Goal: Information Seeking & Learning: Compare options

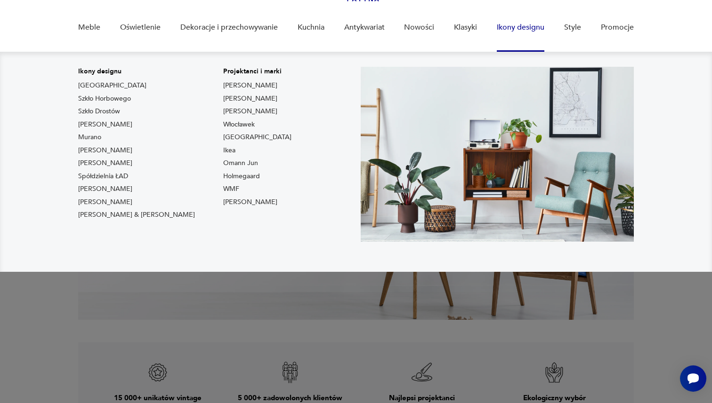
click at [528, 32] on link "Ikony designu" at bounding box center [521, 27] width 48 height 36
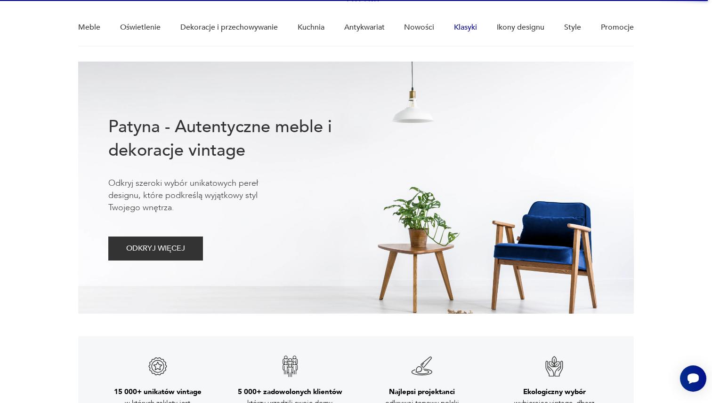
click at [477, 27] on link "Klasyki" at bounding box center [465, 27] width 23 height 36
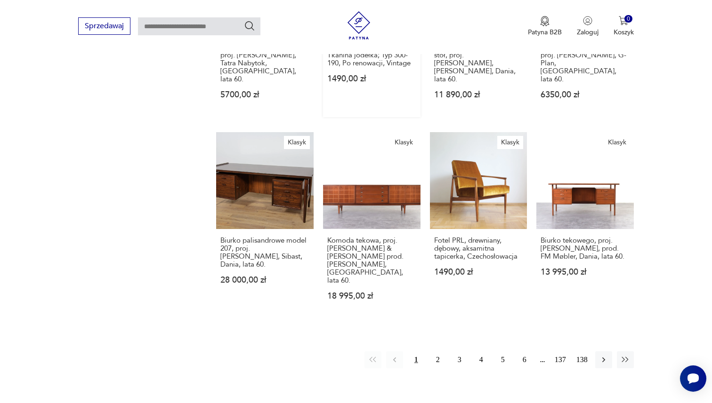
scroll to position [658, 0]
click at [439, 351] on button "2" at bounding box center [437, 359] width 17 height 17
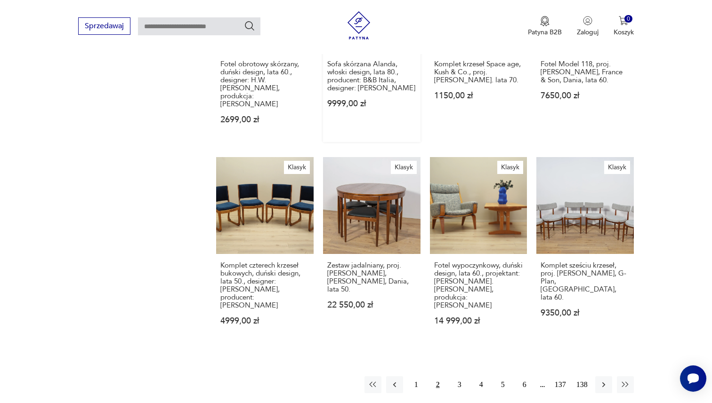
scroll to position [652, 0]
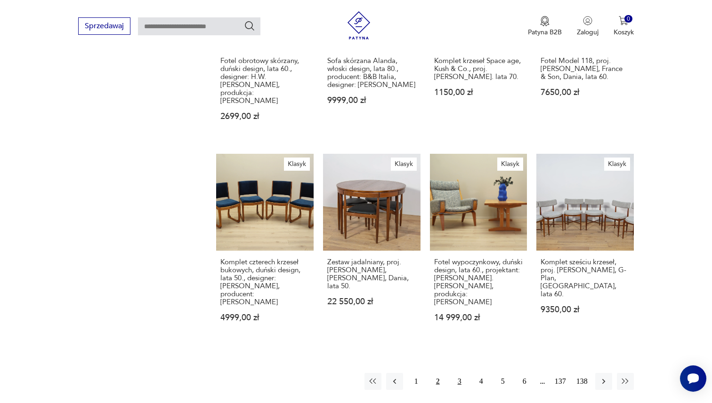
click at [459, 373] on button "3" at bounding box center [459, 381] width 17 height 17
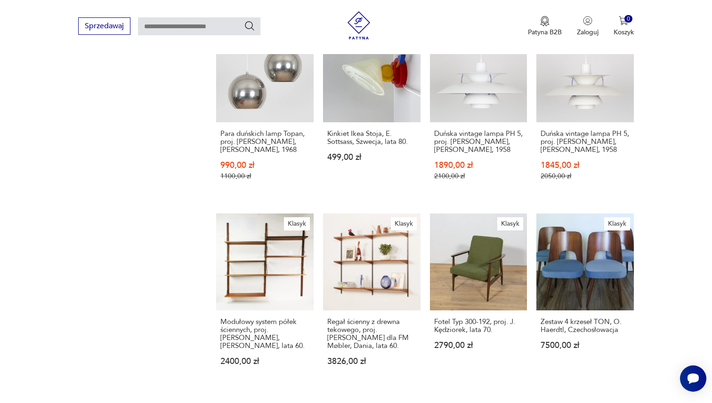
scroll to position [660, 0]
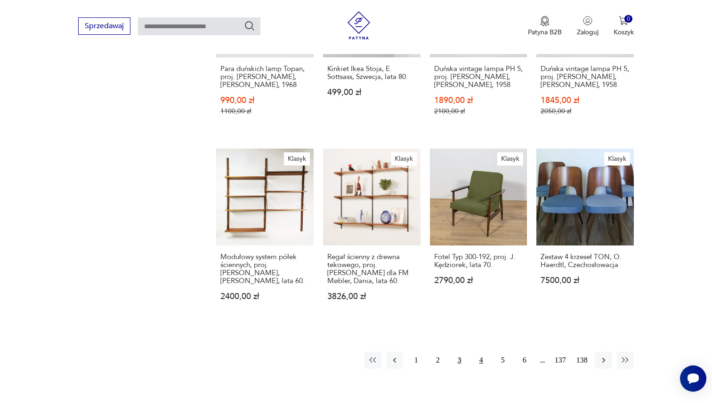
click at [478, 352] on button "4" at bounding box center [481, 360] width 17 height 17
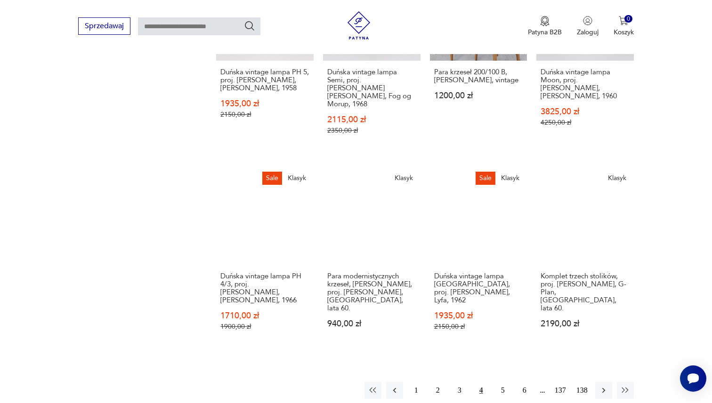
scroll to position [702, 0]
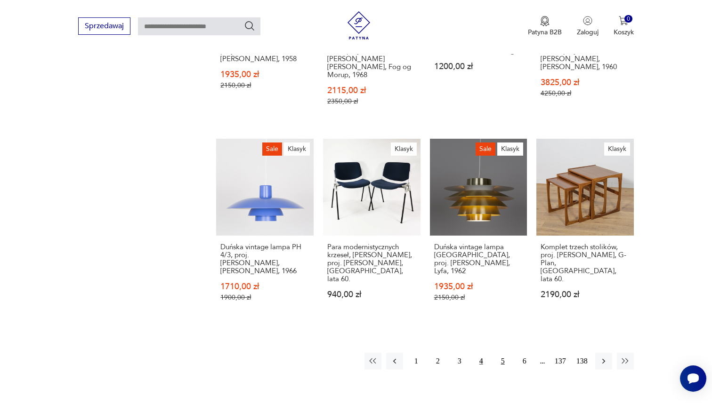
click at [503, 353] on button "5" at bounding box center [502, 361] width 17 height 17
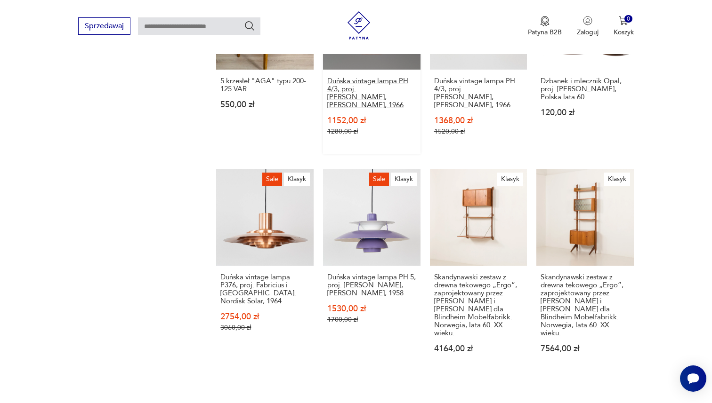
scroll to position [727, 0]
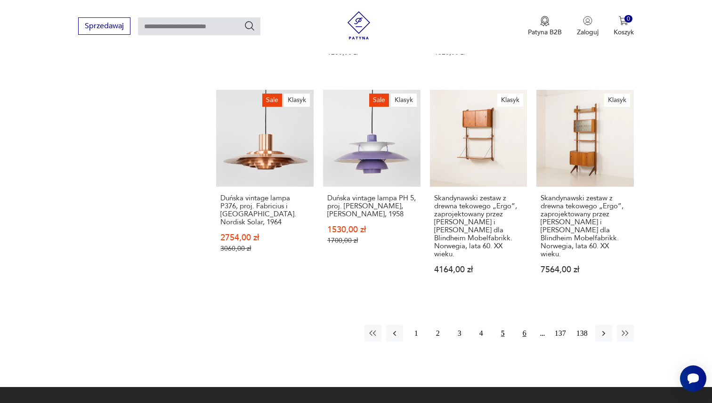
click at [524, 325] on button "6" at bounding box center [524, 333] width 17 height 17
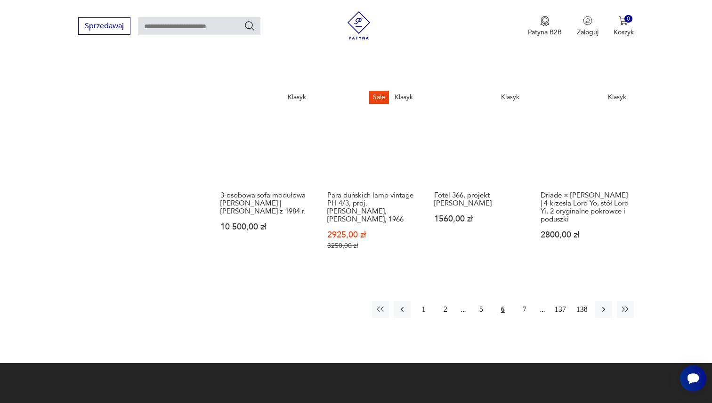
scroll to position [750, 0]
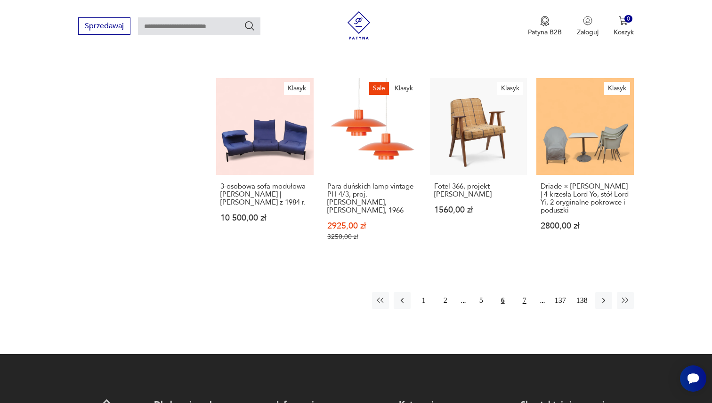
click at [522, 292] on button "7" at bounding box center [524, 300] width 17 height 17
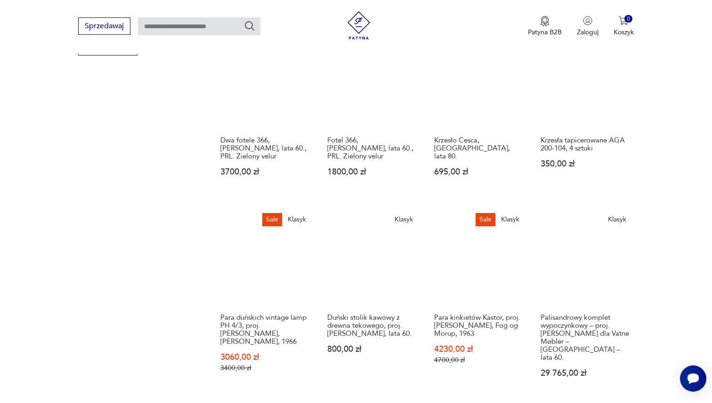
scroll to position [612, 0]
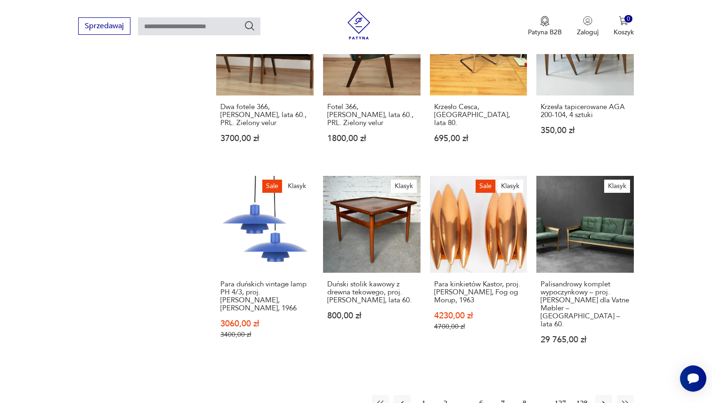
click at [522, 395] on button "8" at bounding box center [524, 403] width 17 height 17
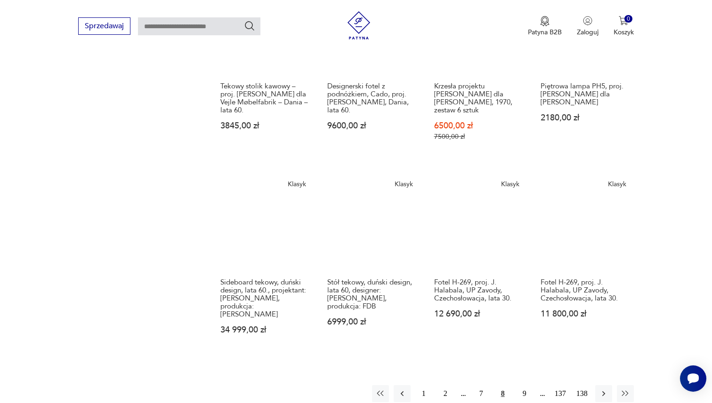
scroll to position [643, 0]
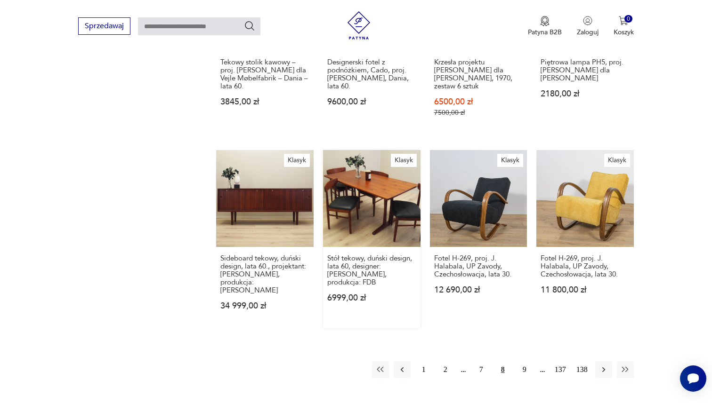
click at [368, 186] on link "Klasyk Stół tekowy, duński design, lata 60, designer: Børge Mogensen, produkcja…" at bounding box center [371, 239] width 97 height 179
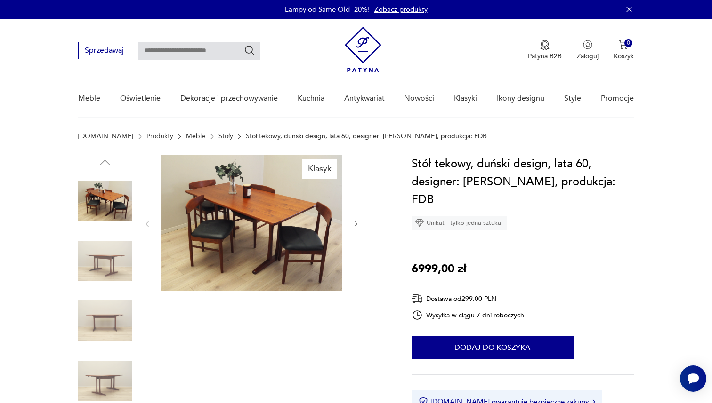
click at [260, 210] on img at bounding box center [252, 223] width 182 height 136
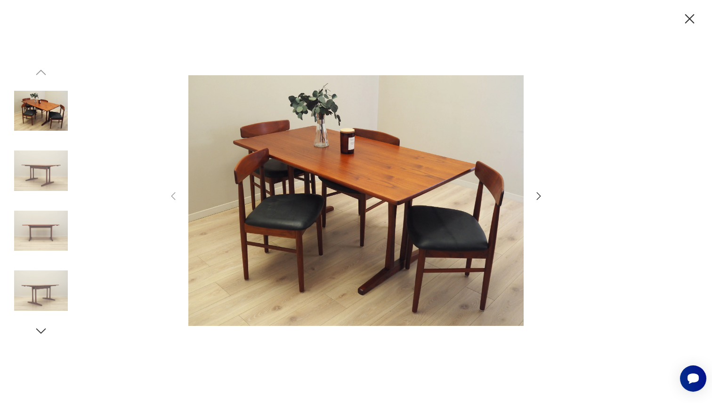
click at [538, 193] on icon "button" at bounding box center [538, 196] width 11 height 11
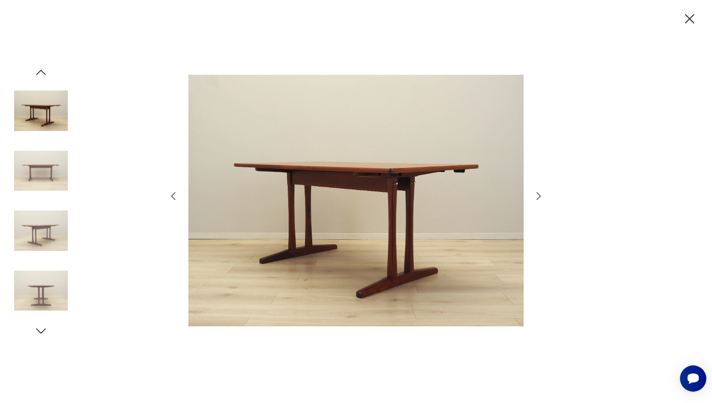
click at [538, 193] on icon "button" at bounding box center [538, 196] width 11 height 11
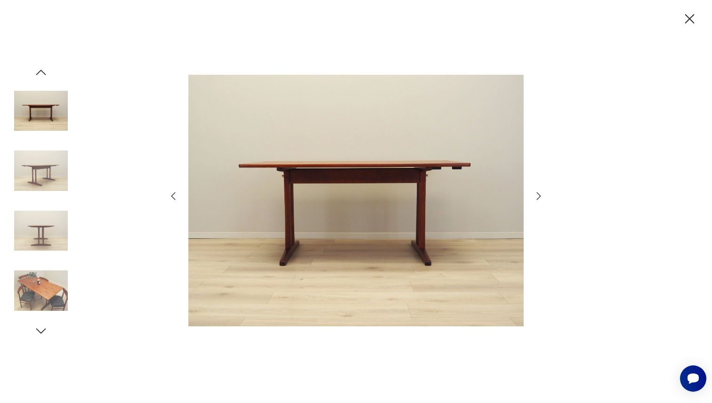
click at [538, 193] on icon "button" at bounding box center [538, 196] width 11 height 11
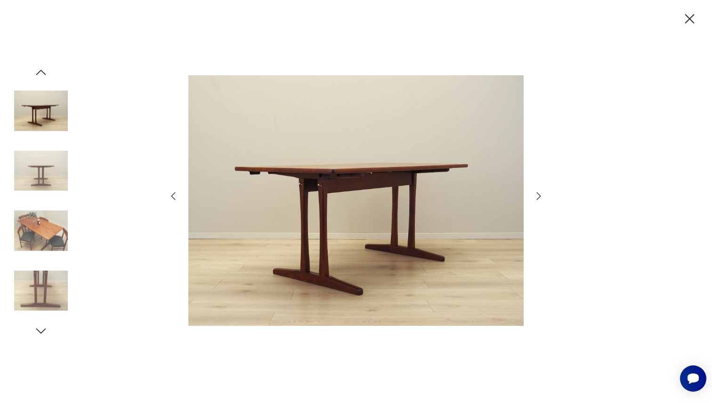
click at [538, 193] on icon "button" at bounding box center [538, 196] width 11 height 11
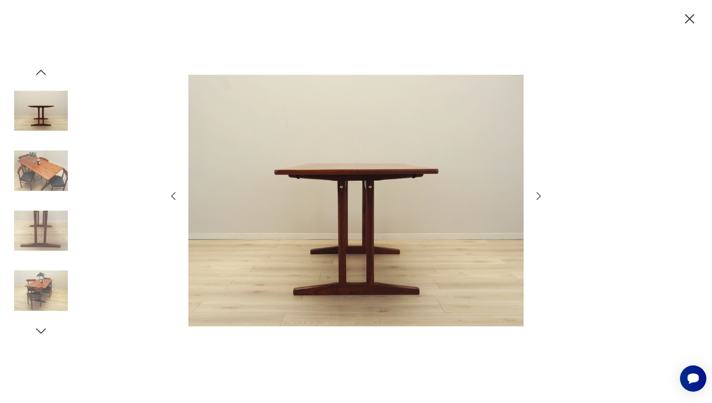
click at [538, 193] on icon "button" at bounding box center [538, 196] width 11 height 11
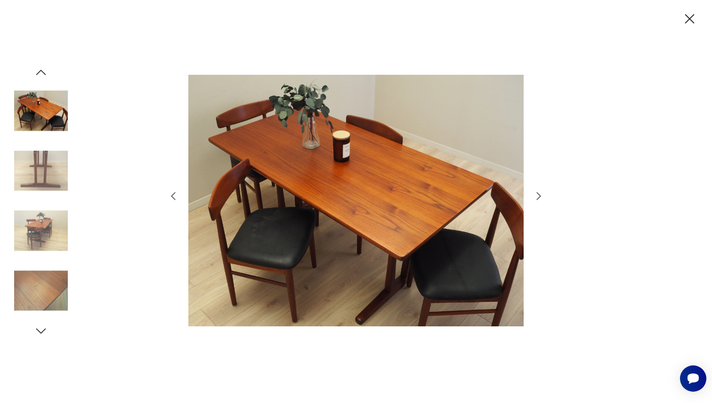
click at [538, 193] on icon "button" at bounding box center [538, 196] width 11 height 11
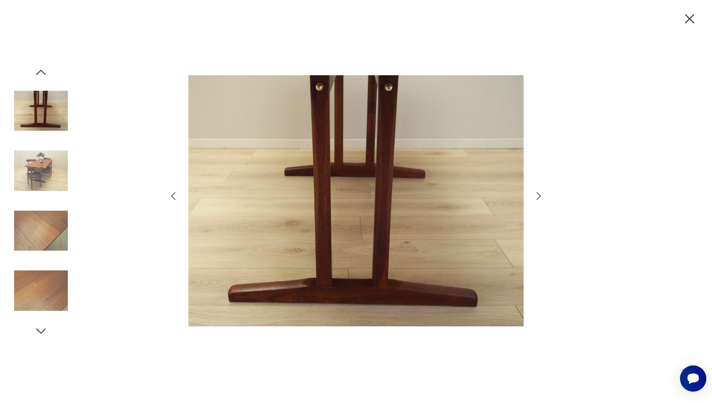
click at [538, 193] on icon "button" at bounding box center [538, 196] width 11 height 11
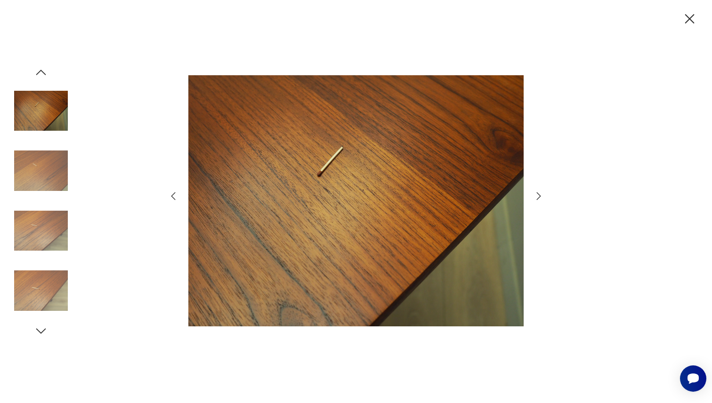
click at [538, 193] on icon "button" at bounding box center [538, 196] width 11 height 11
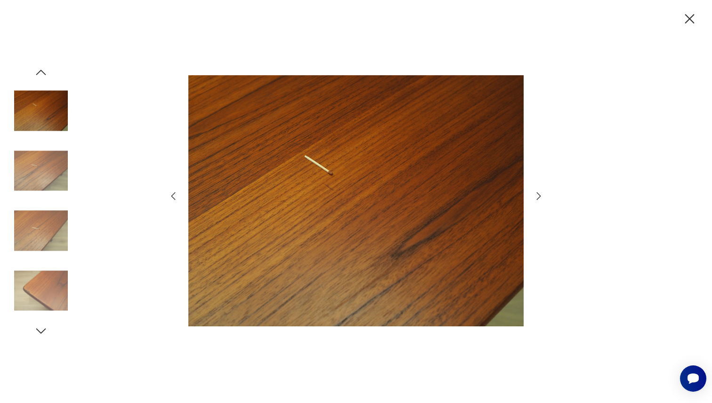
click at [538, 193] on icon "button" at bounding box center [538, 196] width 11 height 11
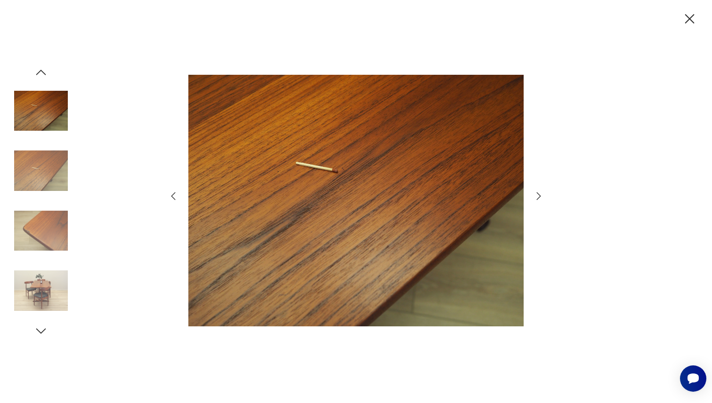
click at [538, 193] on icon "button" at bounding box center [538, 196] width 11 height 11
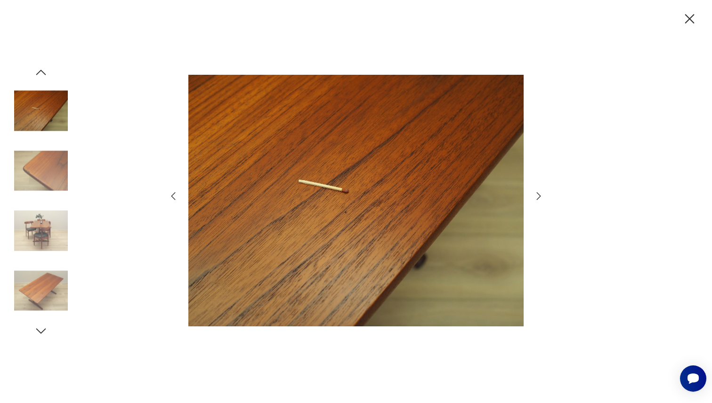
click at [538, 193] on icon "button" at bounding box center [538, 196] width 11 height 11
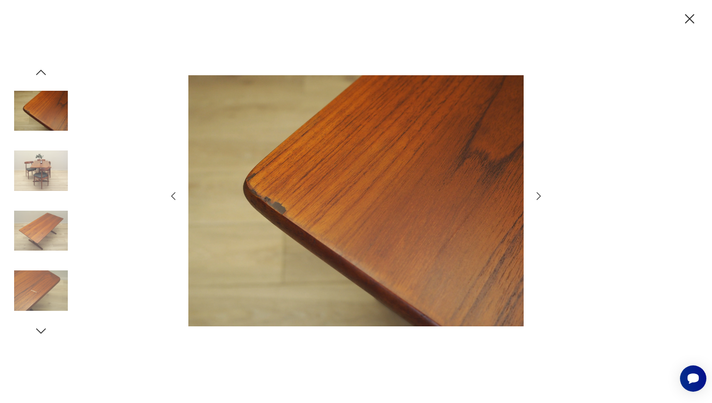
click at [538, 193] on icon "button" at bounding box center [538, 196] width 11 height 11
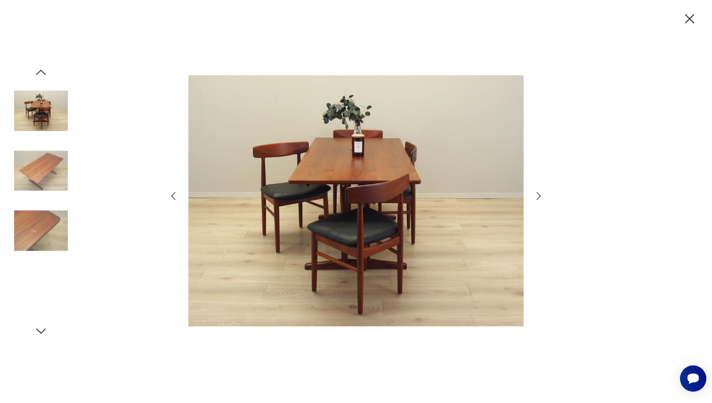
click at [538, 193] on icon "button" at bounding box center [538, 196] width 11 height 11
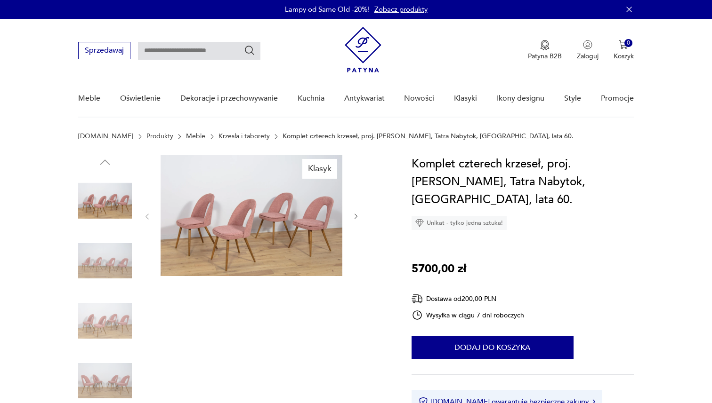
click at [273, 207] on img at bounding box center [252, 215] width 182 height 121
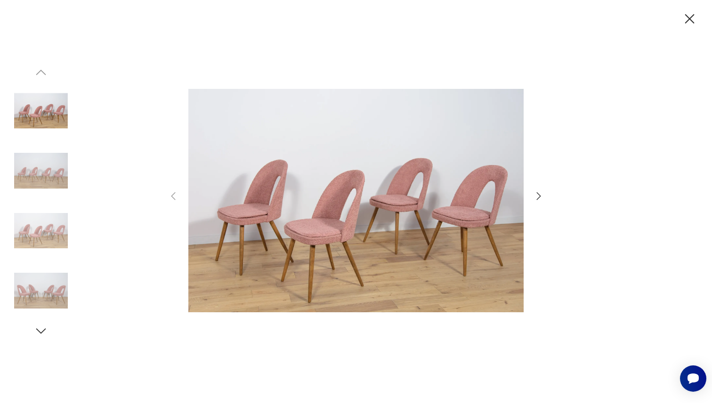
click at [536, 189] on div at bounding box center [356, 202] width 377 height 325
click at [538, 196] on icon "button" at bounding box center [538, 196] width 11 height 11
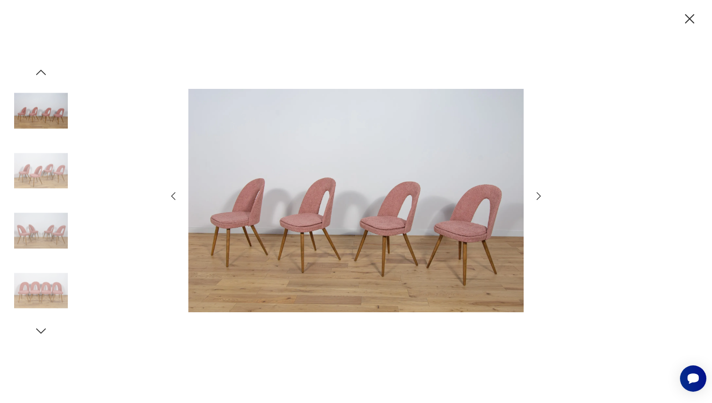
click at [538, 196] on icon "button" at bounding box center [538, 196] width 11 height 11
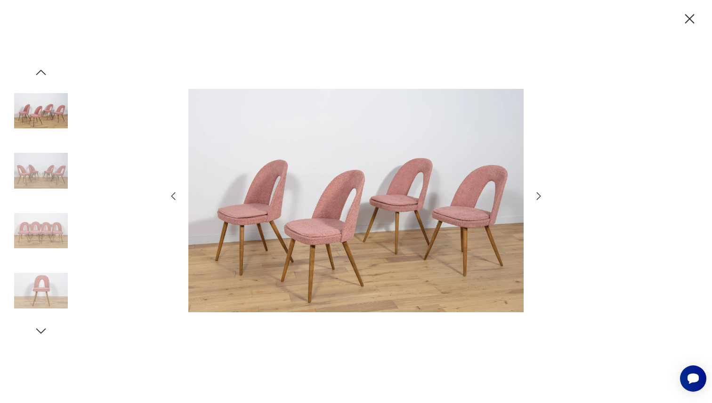
click at [538, 196] on icon "button" at bounding box center [538, 196] width 11 height 11
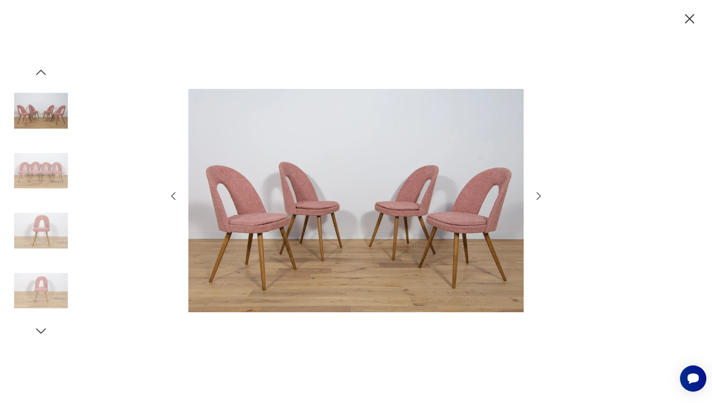
click at [538, 196] on icon "button" at bounding box center [538, 196] width 11 height 11
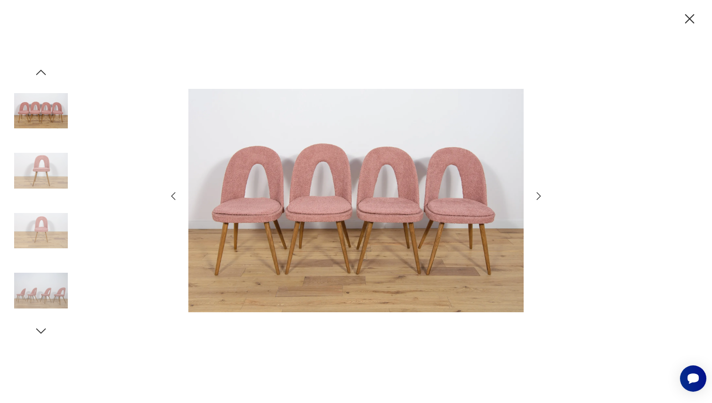
click at [538, 197] on icon "button" at bounding box center [538, 196] width 11 height 11
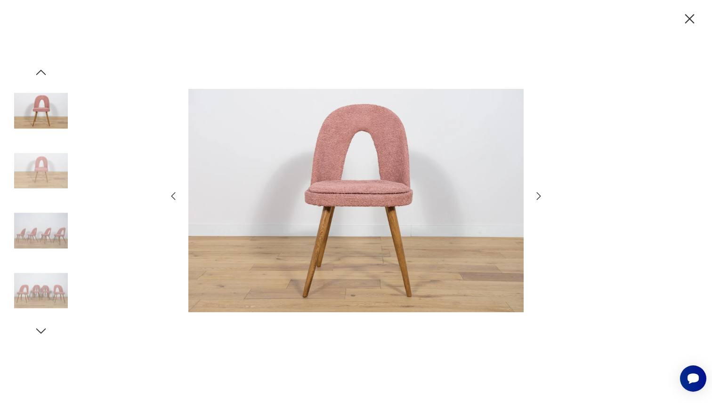
click at [538, 197] on icon "button" at bounding box center [538, 196] width 11 height 11
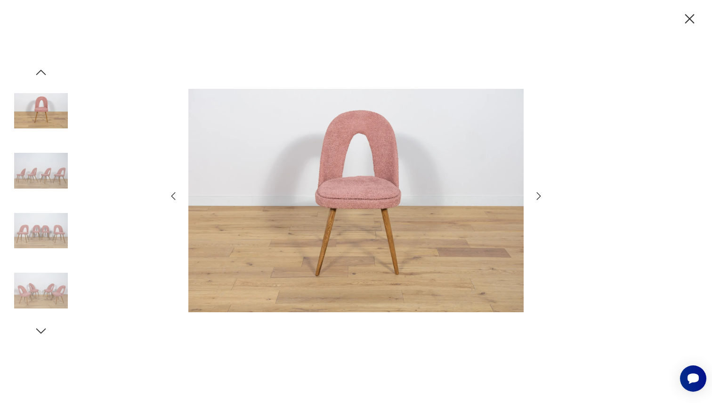
click at [538, 197] on icon "button" at bounding box center [538, 196] width 11 height 11
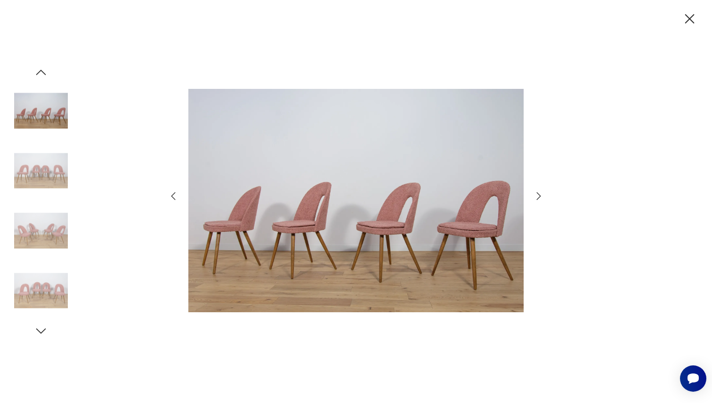
drag, startPoint x: 538, startPoint y: 197, endPoint x: 451, endPoint y: 85, distance: 142.3
click at [451, 86] on div at bounding box center [356, 202] width 377 height 325
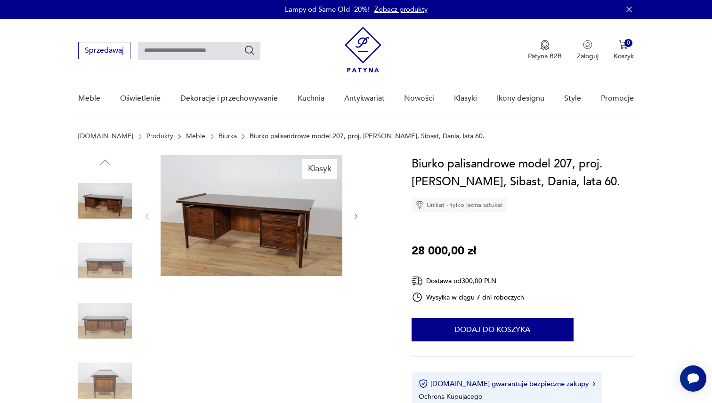
click at [250, 175] on img at bounding box center [252, 215] width 182 height 121
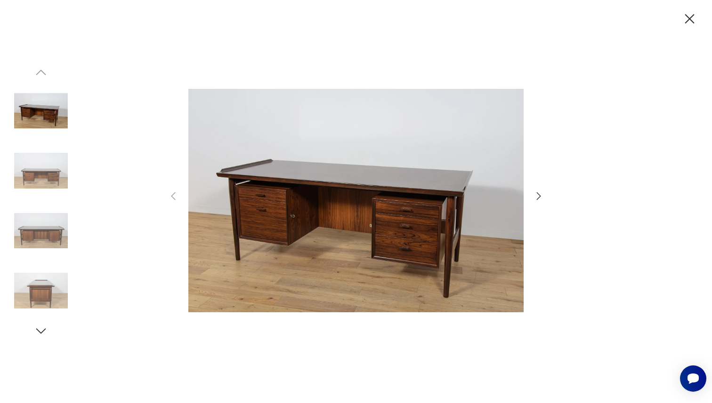
click at [287, 197] on img at bounding box center [355, 201] width 335 height 323
click at [540, 193] on icon "button" at bounding box center [538, 196] width 11 height 11
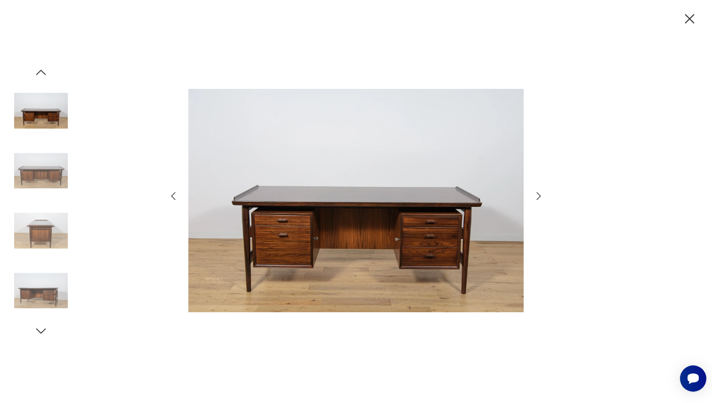
click at [540, 193] on icon "button" at bounding box center [538, 196] width 11 height 11
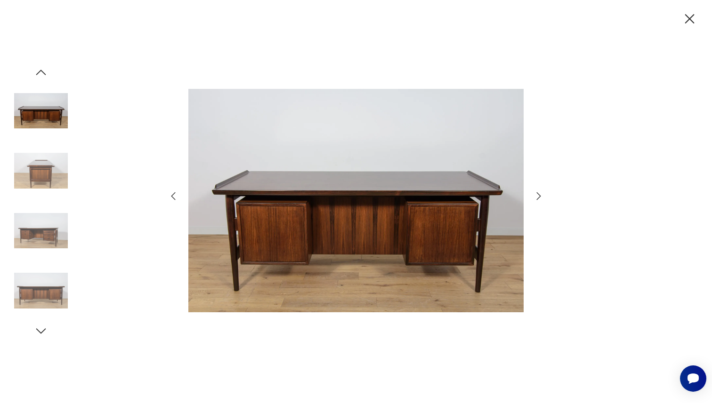
click at [540, 193] on icon "button" at bounding box center [538, 196] width 11 height 11
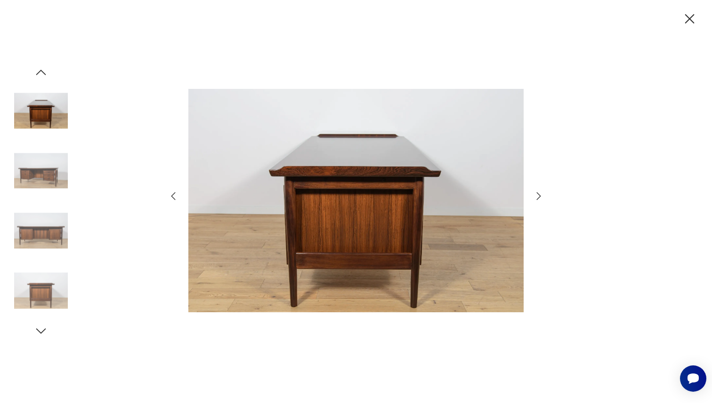
click at [540, 193] on icon "button" at bounding box center [538, 196] width 11 height 11
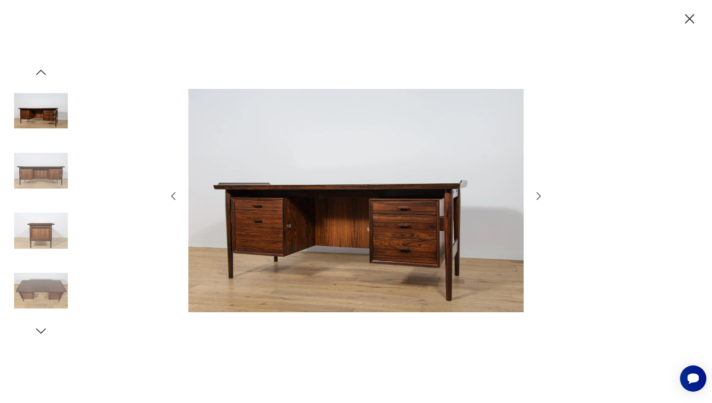
click at [540, 193] on icon "button" at bounding box center [538, 196] width 11 height 11
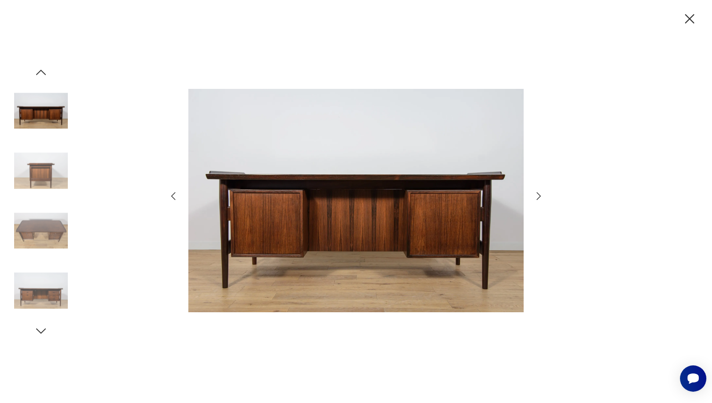
click at [540, 193] on icon "button" at bounding box center [538, 196] width 11 height 11
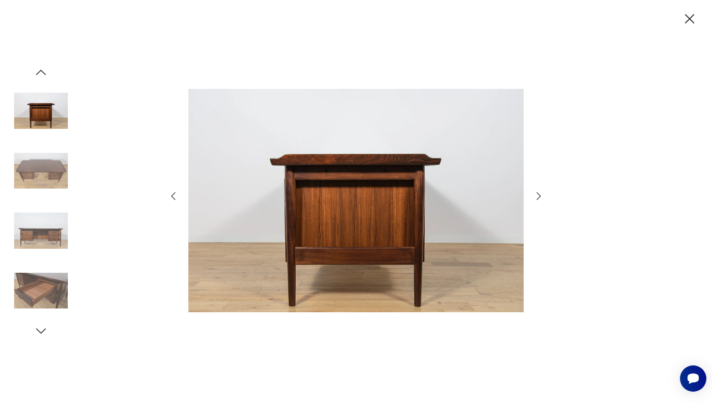
click at [540, 193] on icon "button" at bounding box center [538, 196] width 11 height 11
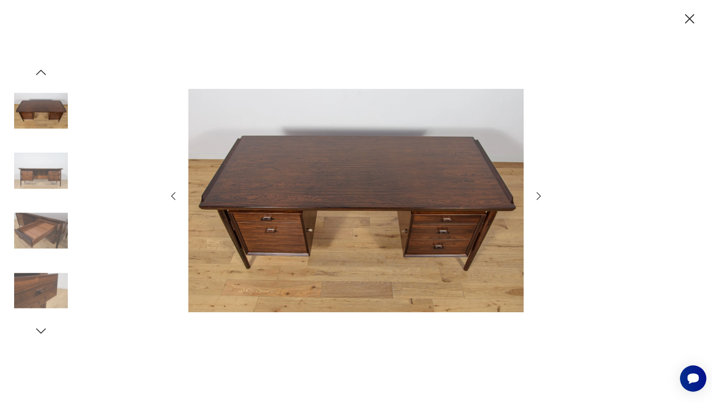
click at [540, 193] on icon "button" at bounding box center [538, 196] width 11 height 11
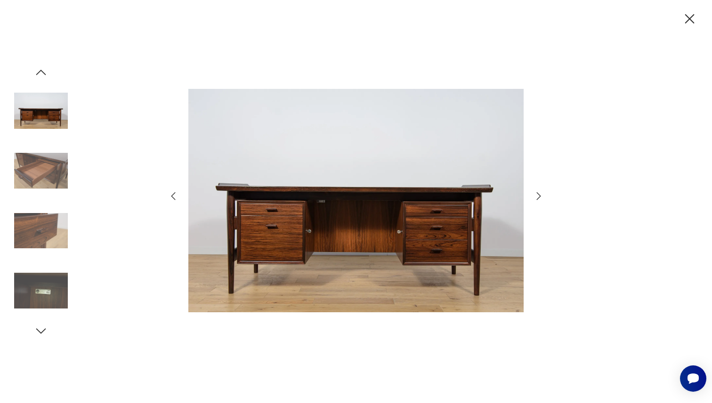
click at [540, 193] on icon "button" at bounding box center [538, 196] width 11 height 11
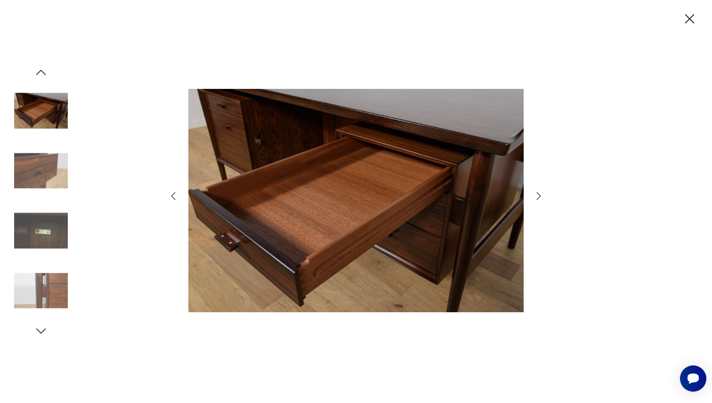
click at [540, 193] on icon "button" at bounding box center [538, 196] width 11 height 11
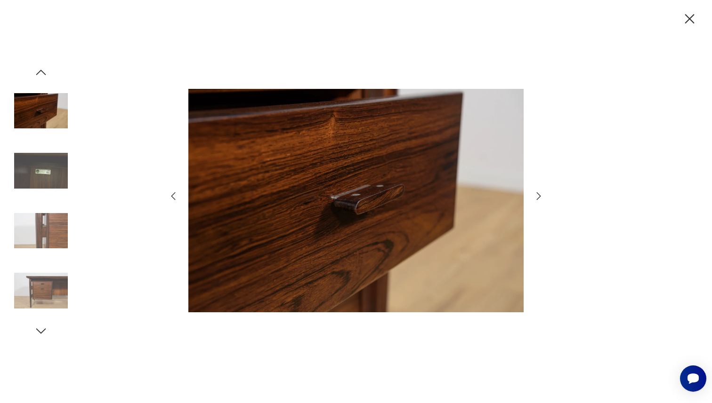
click at [540, 194] on icon "button" at bounding box center [538, 196] width 11 height 11
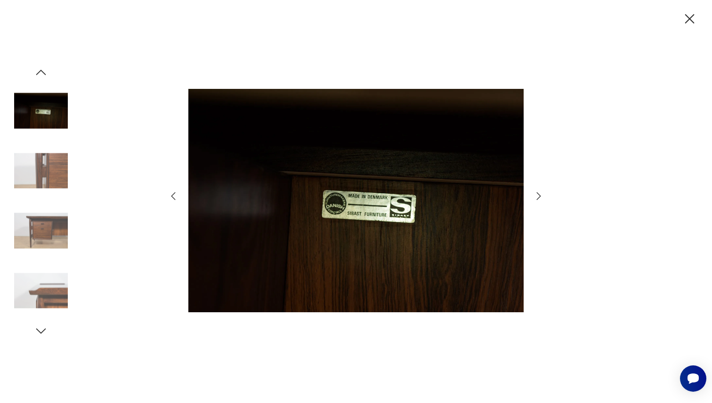
click at [540, 194] on icon "button" at bounding box center [538, 196] width 11 height 11
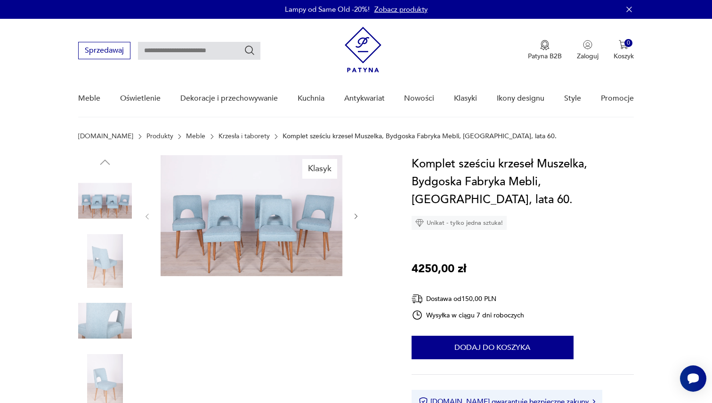
click at [256, 154] on section "Patyna.pl Produkty Meble Krzesła i taborety Komplet sześciu krzeseł Muszelka, B…" at bounding box center [356, 144] width 712 height 23
click at [257, 210] on img at bounding box center [252, 215] width 182 height 121
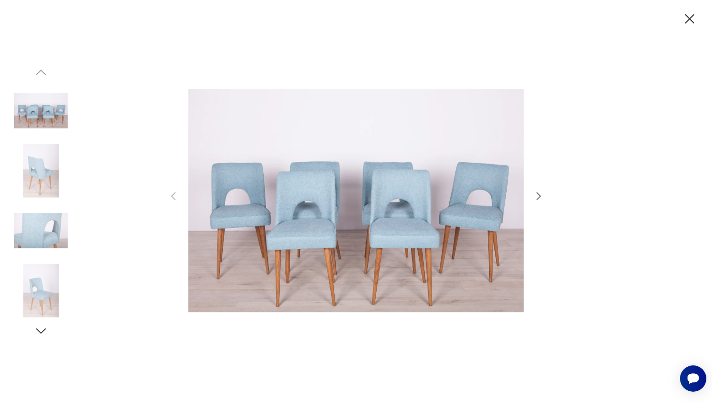
click at [539, 196] on icon "button" at bounding box center [539, 196] width 4 height 8
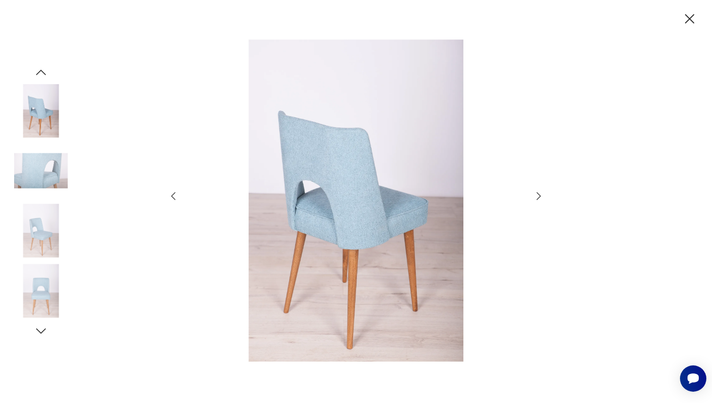
click at [539, 196] on icon "button" at bounding box center [539, 196] width 4 height 8
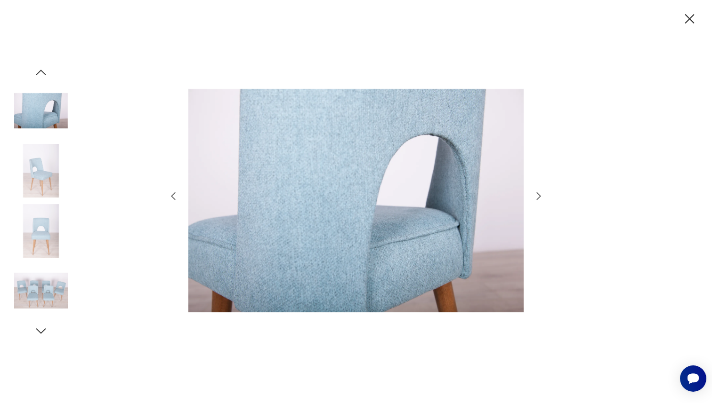
click at [539, 196] on icon "button" at bounding box center [539, 196] width 4 height 8
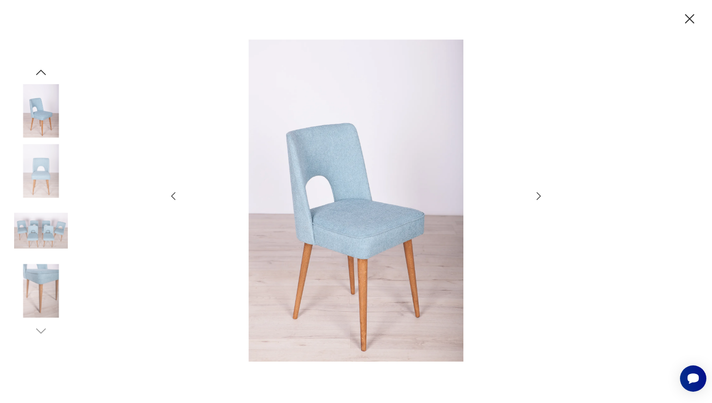
click at [539, 196] on icon "button" at bounding box center [539, 196] width 4 height 8
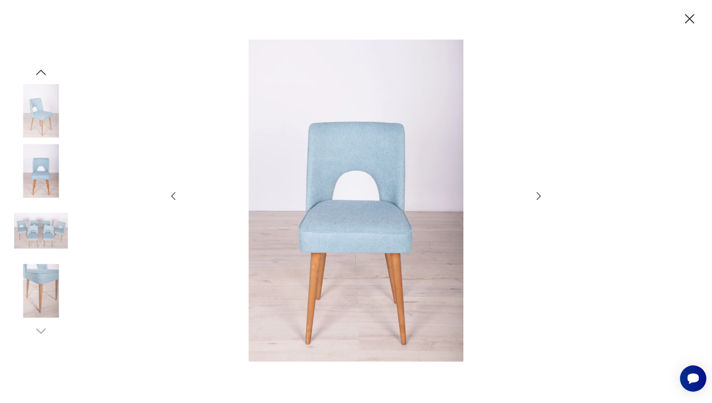
click at [539, 196] on icon "button" at bounding box center [539, 196] width 4 height 8
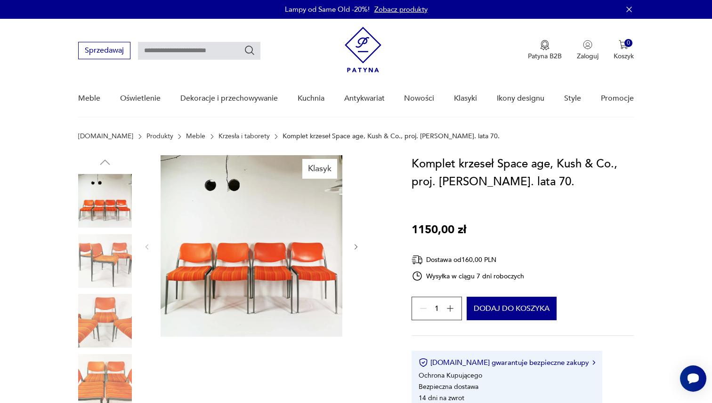
click at [245, 256] on img at bounding box center [252, 246] width 182 height 182
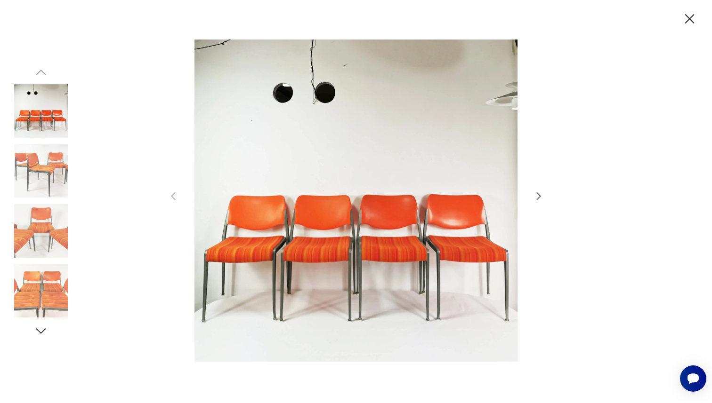
click at [537, 194] on icon "button" at bounding box center [538, 196] width 11 height 11
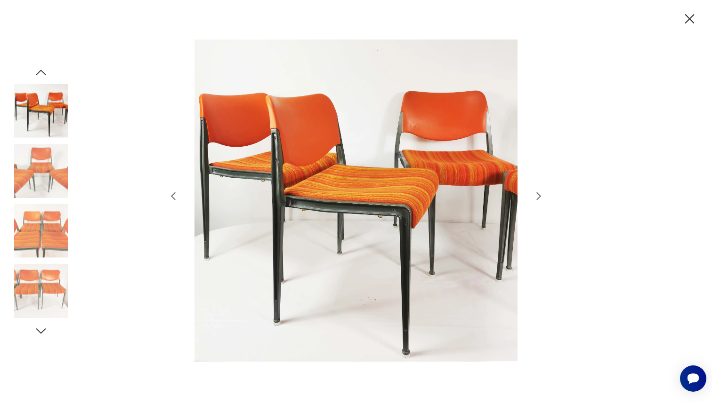
click at [537, 194] on icon "button" at bounding box center [538, 196] width 11 height 11
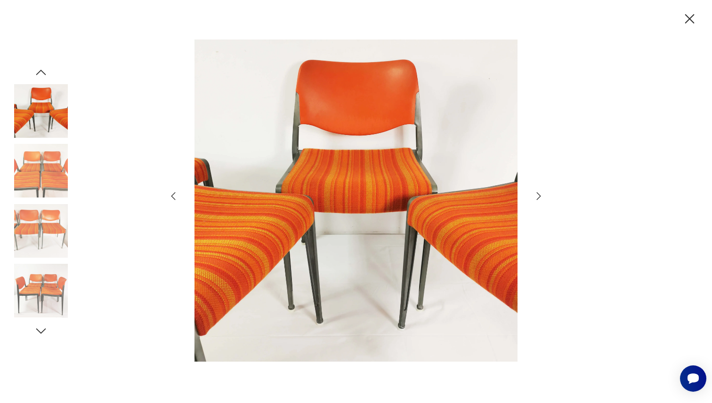
click at [537, 194] on icon "button" at bounding box center [538, 196] width 11 height 11
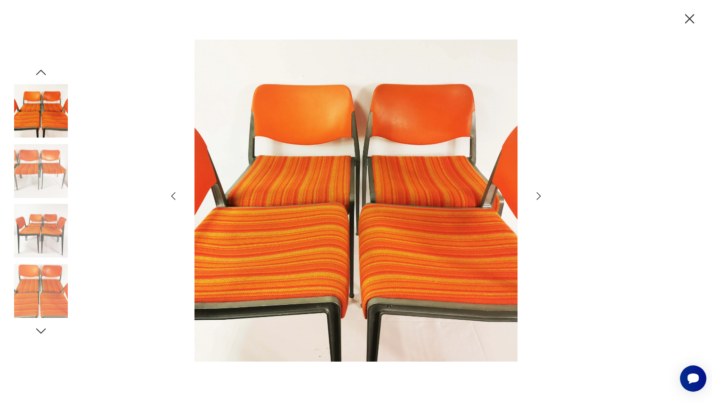
click at [537, 194] on icon "button" at bounding box center [538, 196] width 11 height 11
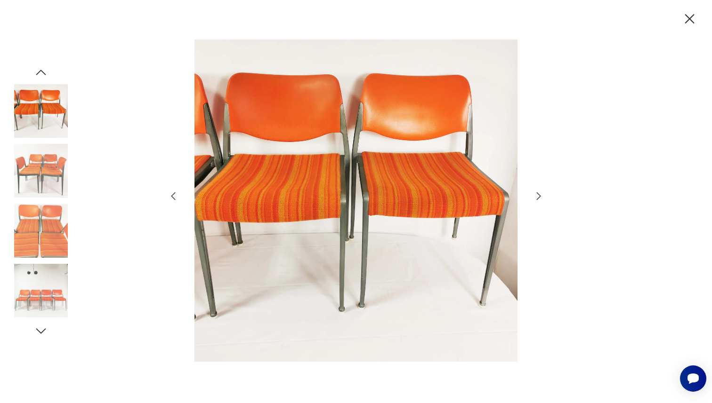
click at [537, 194] on icon "button" at bounding box center [538, 196] width 11 height 11
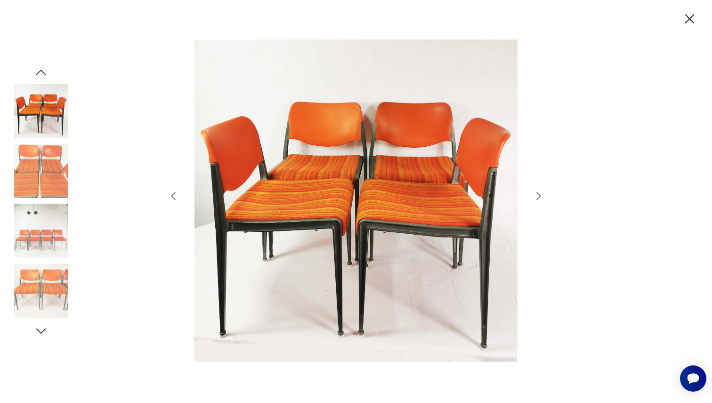
click at [537, 194] on icon "button" at bounding box center [538, 196] width 11 height 11
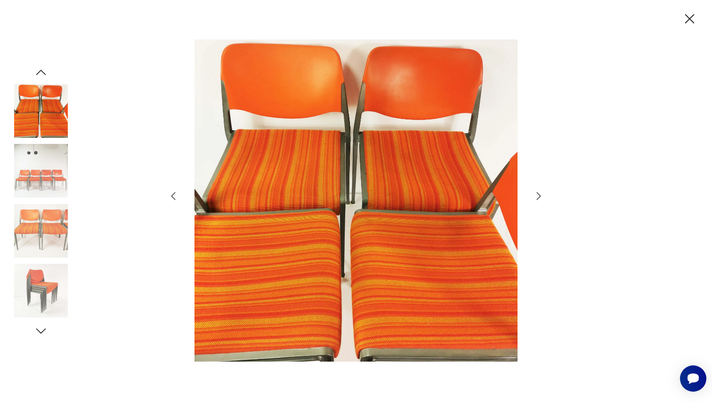
click at [537, 194] on icon "button" at bounding box center [538, 196] width 11 height 11
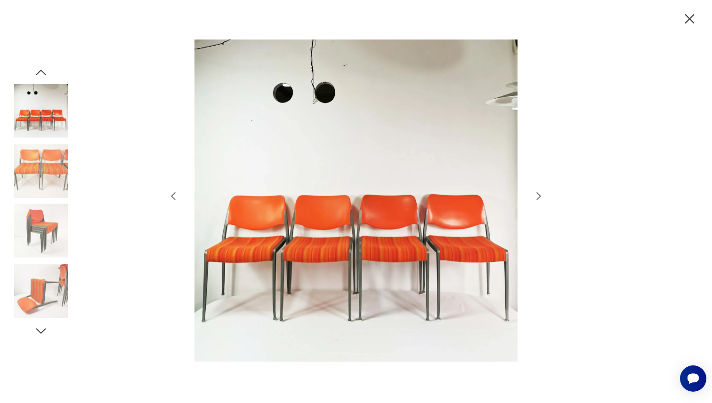
click at [537, 194] on icon "button" at bounding box center [538, 196] width 11 height 11
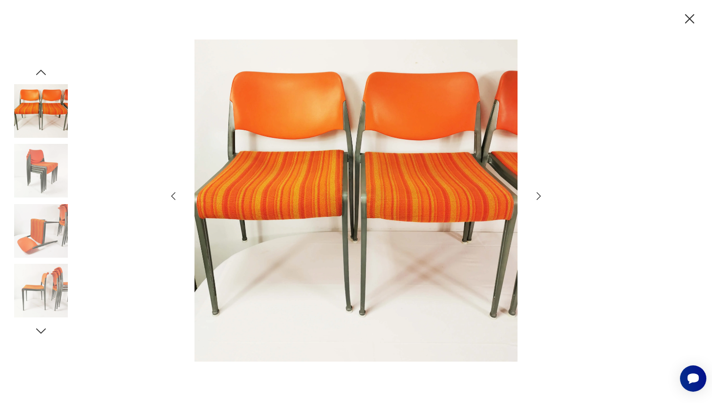
click at [537, 194] on icon "button" at bounding box center [538, 196] width 11 height 11
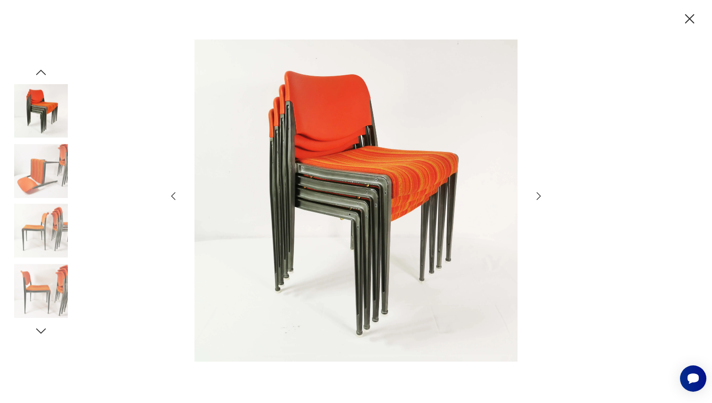
drag, startPoint x: 537, startPoint y: 194, endPoint x: 379, endPoint y: 157, distance: 162.6
click at [386, 160] on div at bounding box center [356, 202] width 377 height 325
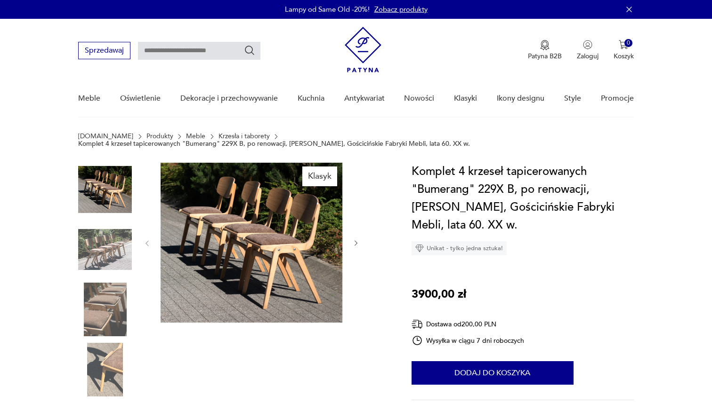
click at [238, 256] on img at bounding box center [252, 243] width 182 height 160
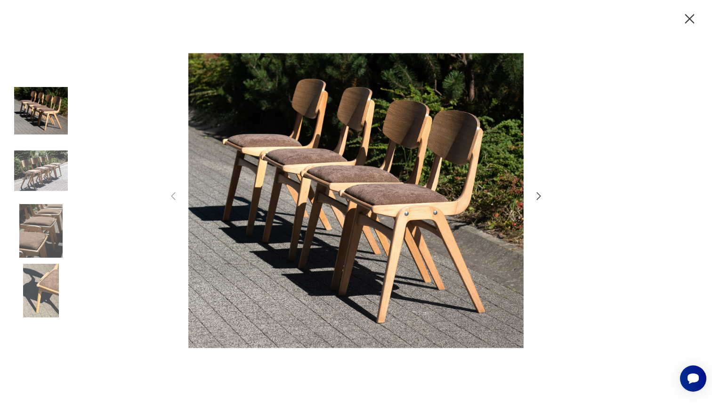
click at [536, 192] on icon "button" at bounding box center [538, 196] width 11 height 11
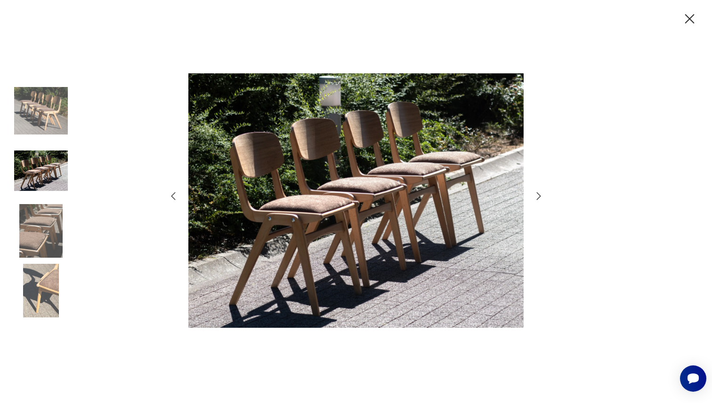
click at [536, 192] on icon "button" at bounding box center [538, 196] width 11 height 11
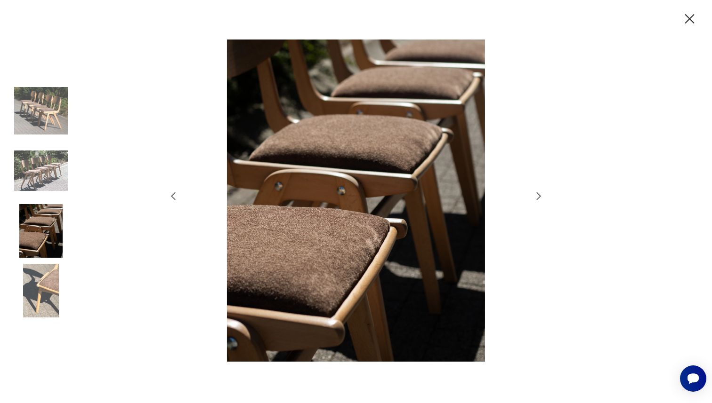
click at [536, 192] on icon "button" at bounding box center [538, 196] width 11 height 11
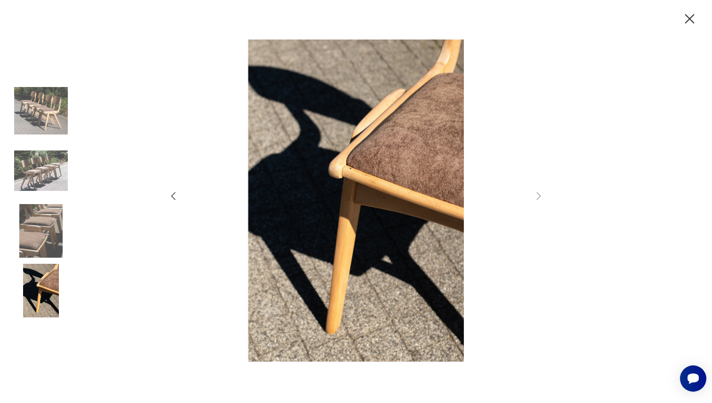
click at [696, 22] on icon "button" at bounding box center [689, 19] width 16 height 16
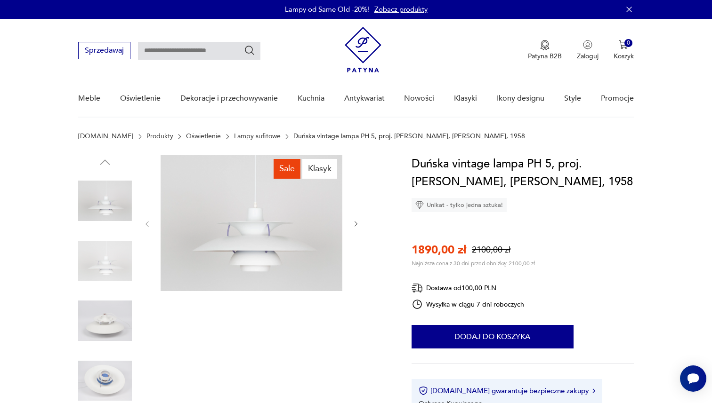
click at [282, 235] on img at bounding box center [252, 223] width 182 height 136
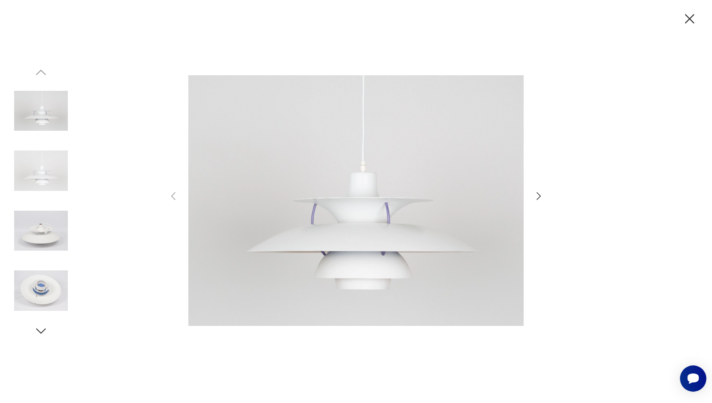
click at [538, 194] on icon "button" at bounding box center [538, 196] width 11 height 11
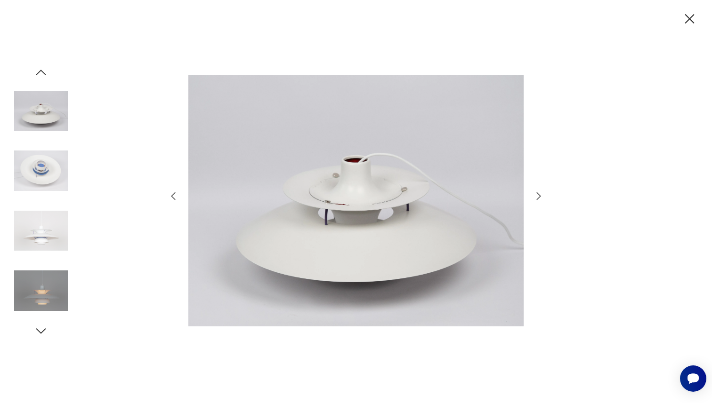
click at [538, 194] on icon "button" at bounding box center [538, 196] width 11 height 11
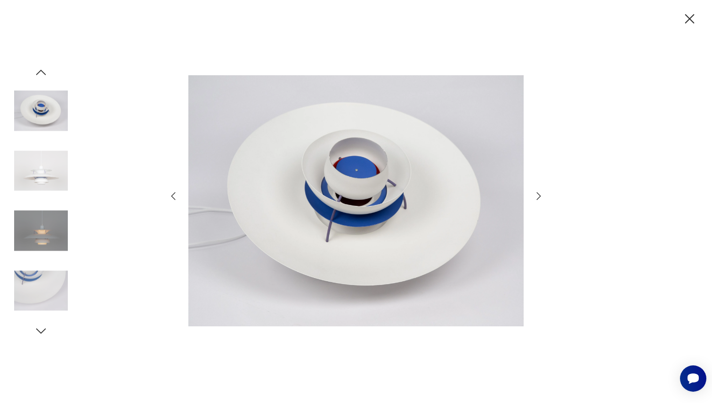
click at [538, 194] on icon "button" at bounding box center [538, 196] width 11 height 11
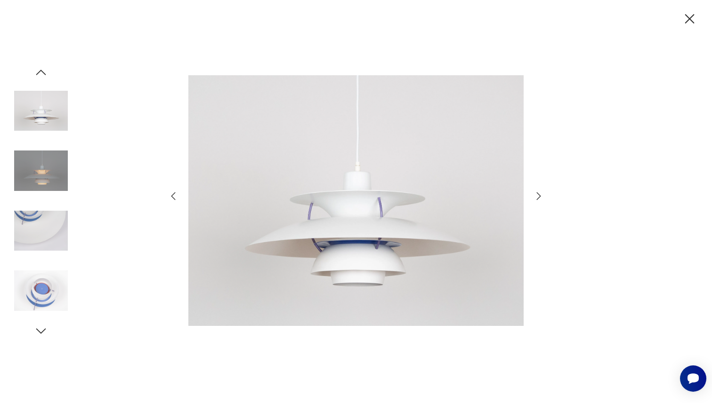
click at [538, 194] on icon "button" at bounding box center [538, 196] width 11 height 11
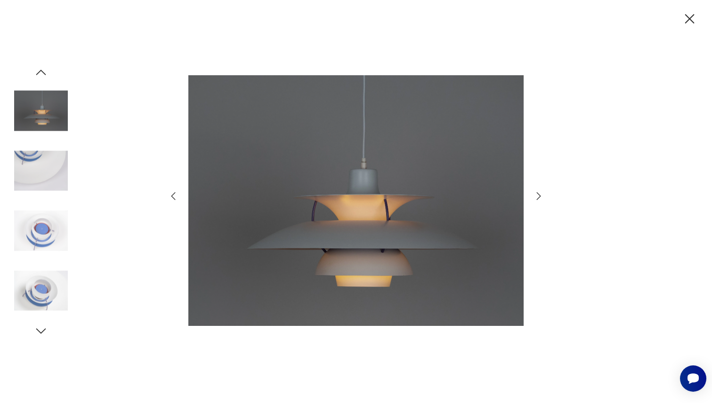
click at [538, 195] on icon "button" at bounding box center [538, 196] width 11 height 11
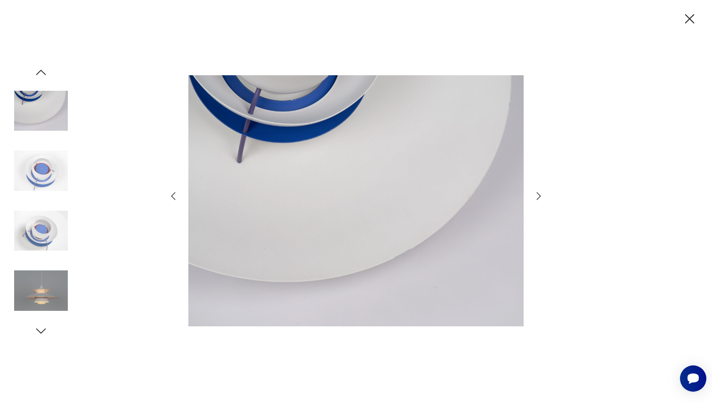
click at [538, 195] on icon "button" at bounding box center [538, 196] width 11 height 11
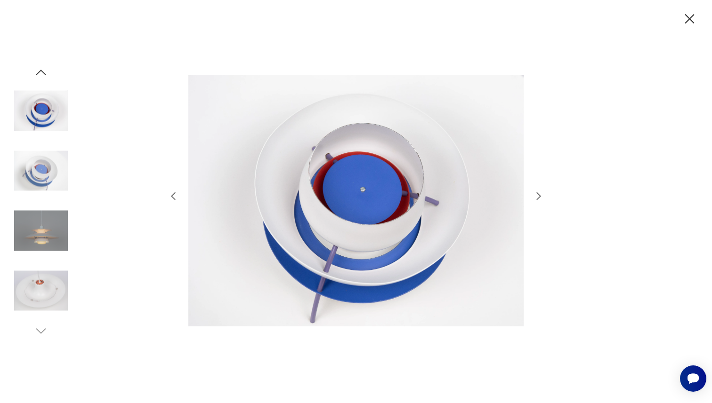
click at [538, 195] on icon "button" at bounding box center [538, 196] width 11 height 11
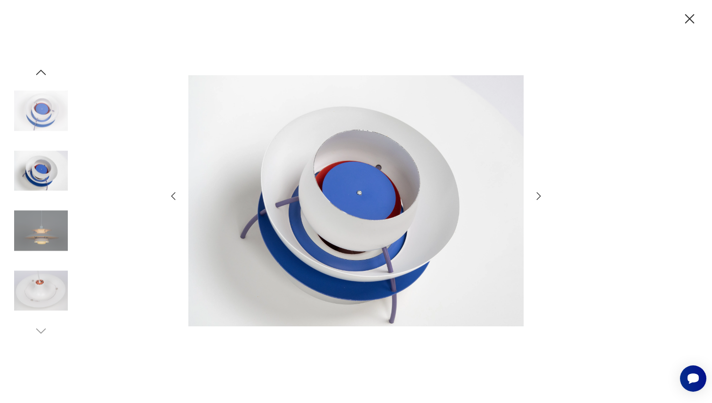
click at [538, 195] on icon "button" at bounding box center [538, 196] width 11 height 11
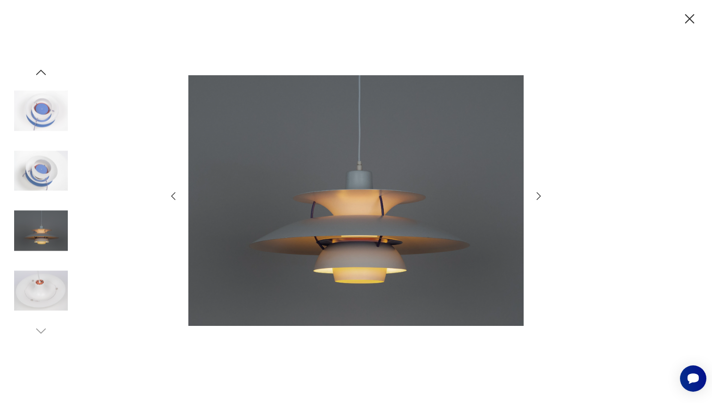
click at [538, 195] on icon "button" at bounding box center [538, 196] width 11 height 11
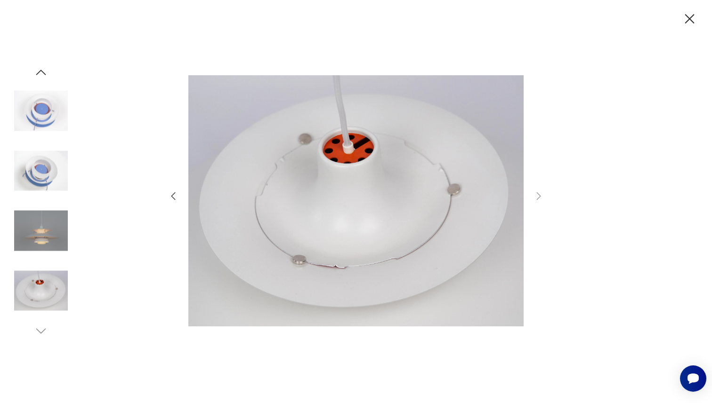
click at [173, 200] on icon "button" at bounding box center [173, 196] width 11 height 11
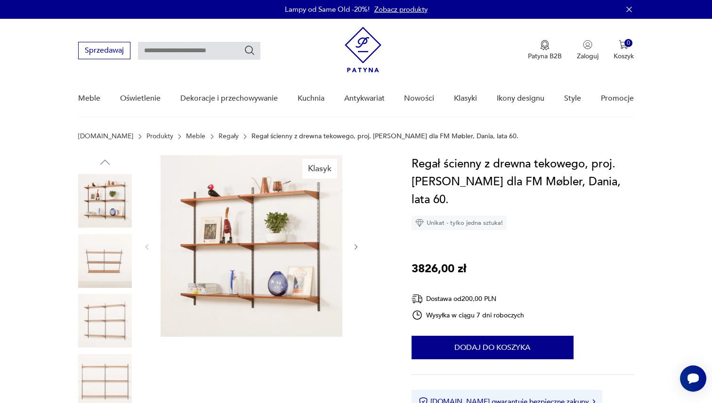
click at [246, 245] on img at bounding box center [252, 246] width 182 height 182
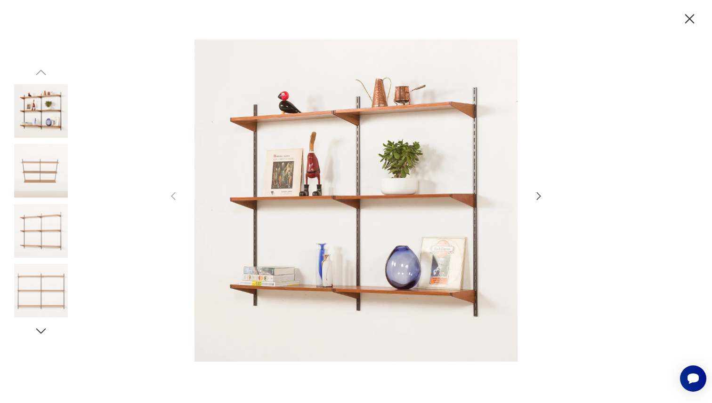
click at [541, 201] on icon "button" at bounding box center [538, 196] width 11 height 11
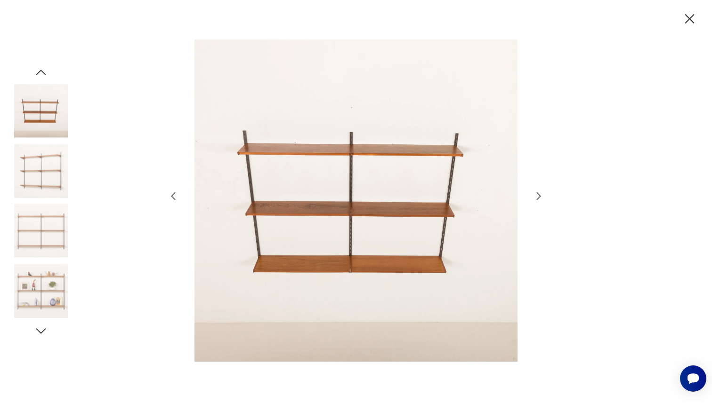
click at [541, 198] on icon "button" at bounding box center [538, 196] width 11 height 11
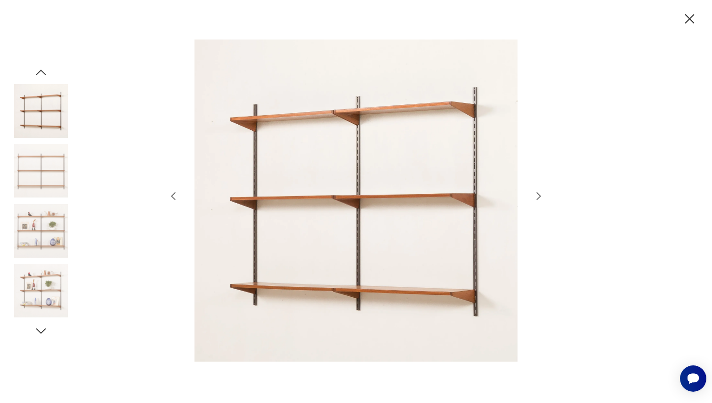
click at [541, 198] on icon "button" at bounding box center [538, 196] width 11 height 11
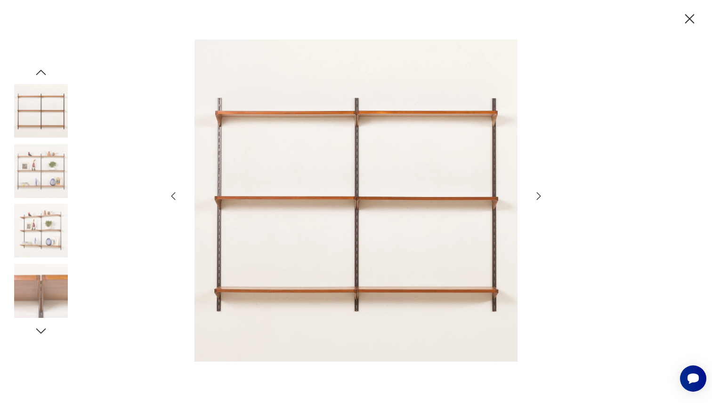
click at [541, 198] on icon "button" at bounding box center [538, 196] width 11 height 11
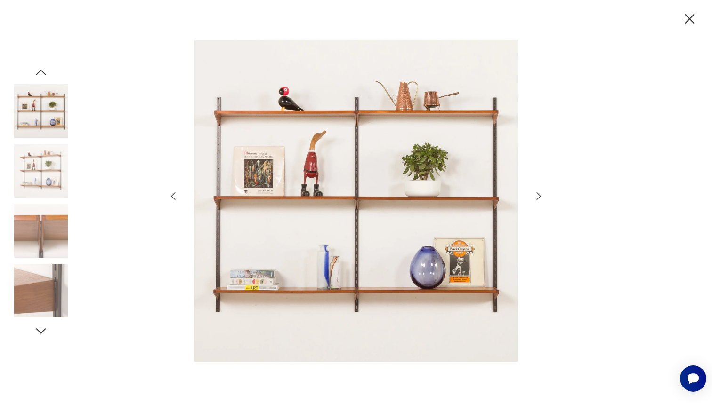
click at [541, 198] on icon "button" at bounding box center [538, 196] width 11 height 11
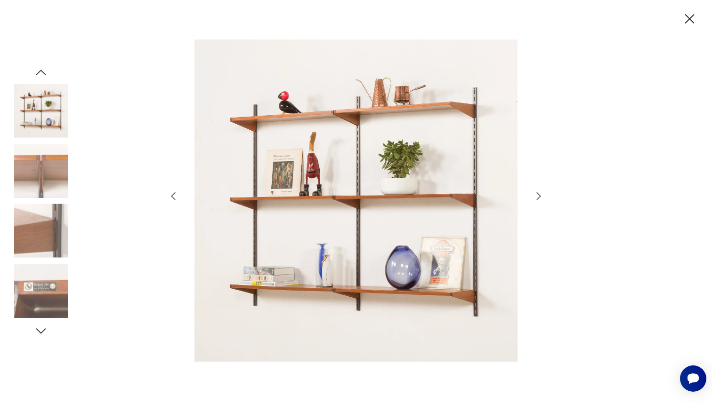
click at [541, 198] on icon "button" at bounding box center [538, 196] width 11 height 11
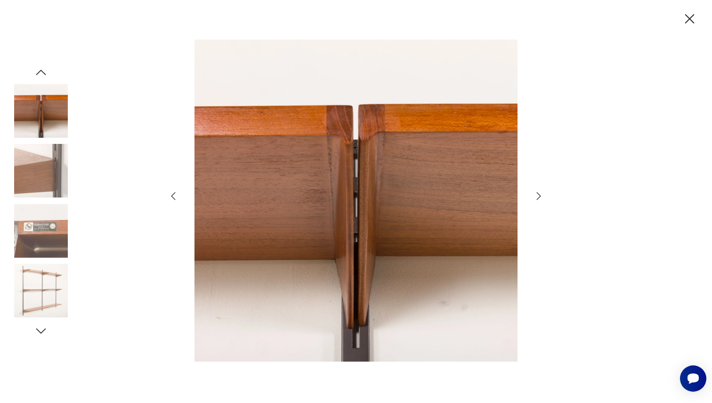
click at [541, 198] on icon "button" at bounding box center [538, 196] width 11 height 11
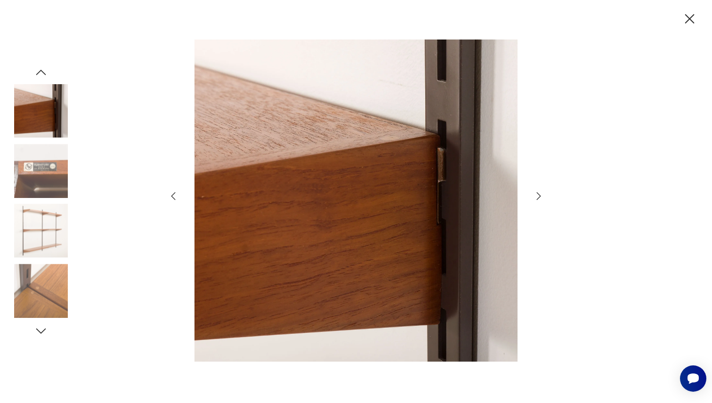
click at [541, 198] on icon "button" at bounding box center [538, 196] width 11 height 11
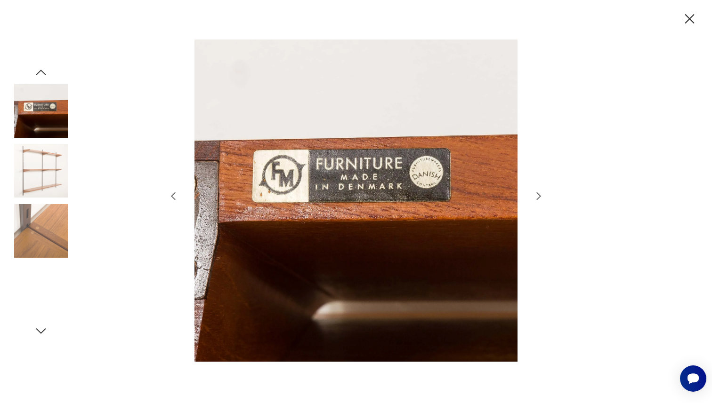
click at [541, 198] on icon "button" at bounding box center [538, 196] width 11 height 11
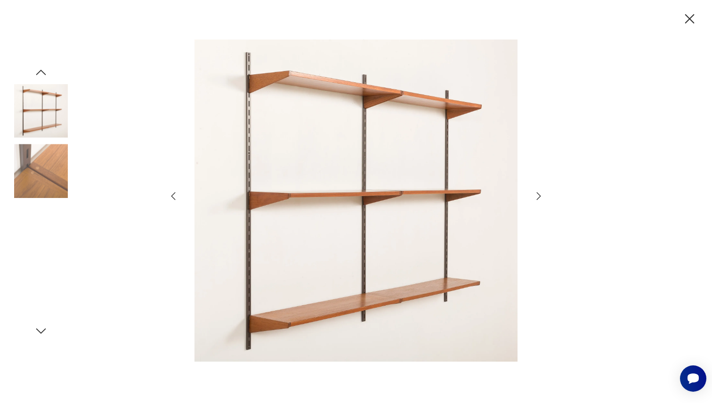
click at [541, 198] on icon "button" at bounding box center [538, 196] width 11 height 11
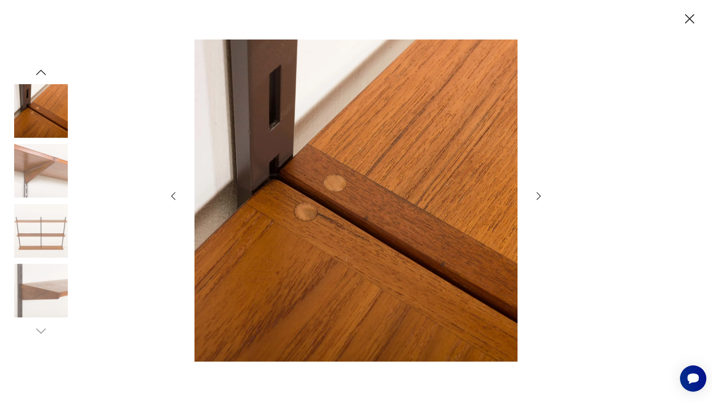
click at [541, 198] on icon "button" at bounding box center [538, 196] width 11 height 11
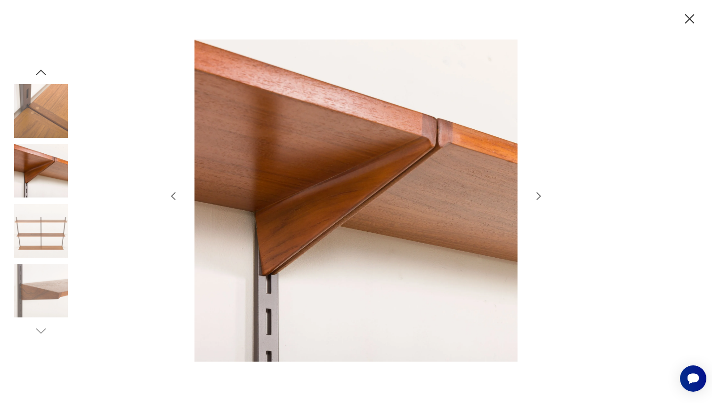
click at [541, 198] on icon "button" at bounding box center [538, 196] width 11 height 11
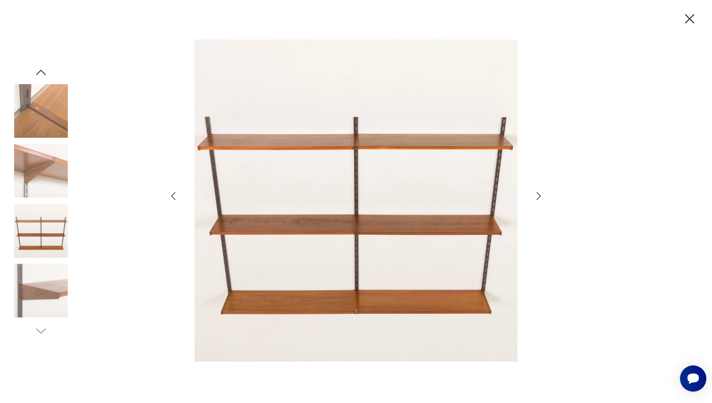
click at [541, 198] on icon "button" at bounding box center [538, 196] width 11 height 11
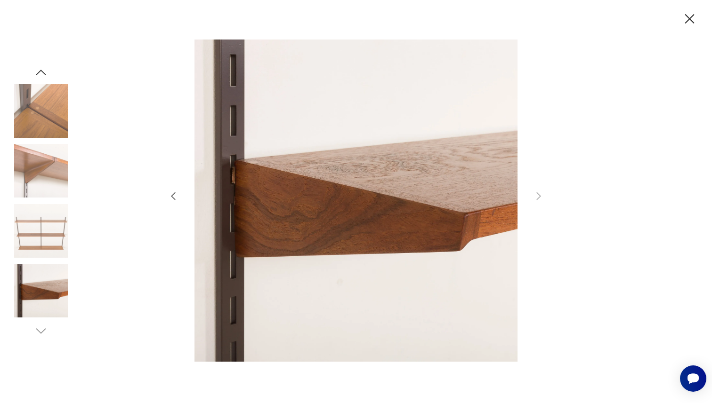
click at [171, 187] on div at bounding box center [356, 202] width 377 height 325
click at [171, 192] on icon "button" at bounding box center [173, 196] width 11 height 11
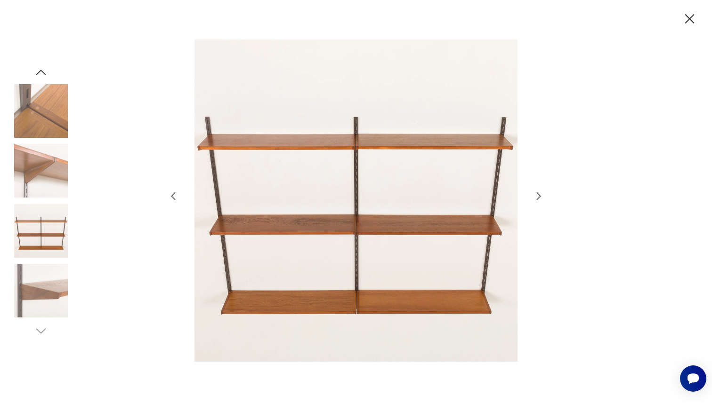
click at [171, 193] on icon "button" at bounding box center [173, 196] width 11 height 11
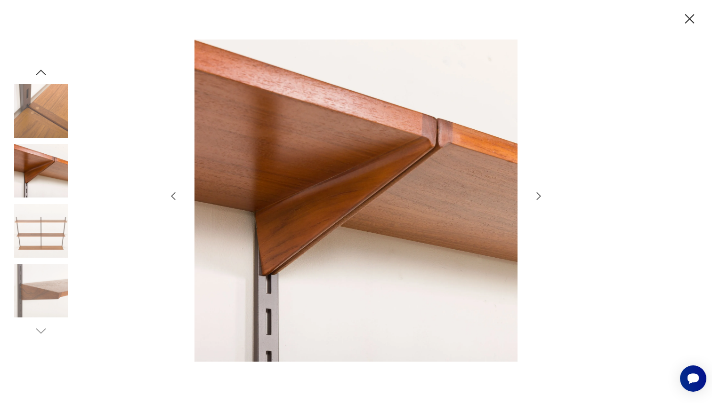
click at [171, 193] on icon "button" at bounding box center [173, 196] width 11 height 11
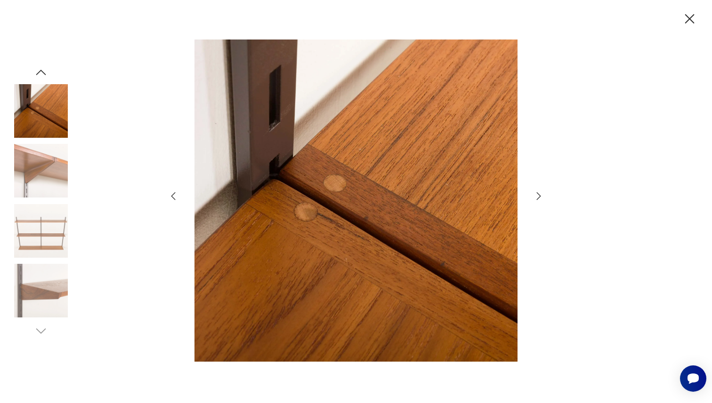
click at [171, 193] on icon "button" at bounding box center [173, 196] width 11 height 11
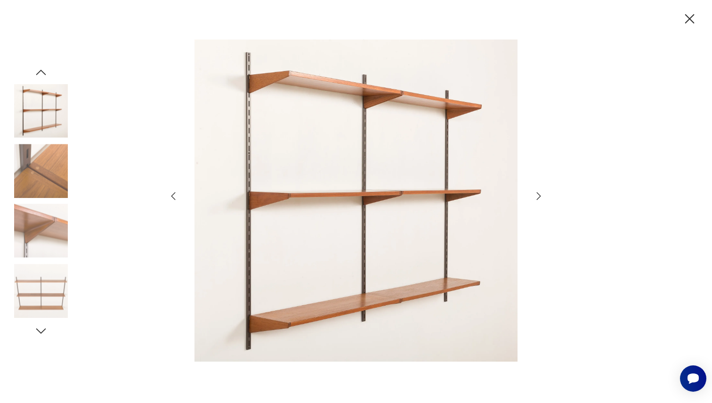
click at [171, 193] on icon "button" at bounding box center [173, 196] width 11 height 11
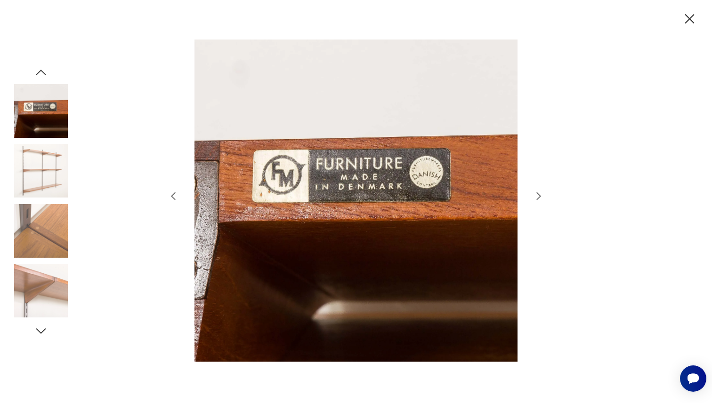
click at [171, 193] on icon "button" at bounding box center [173, 196] width 11 height 11
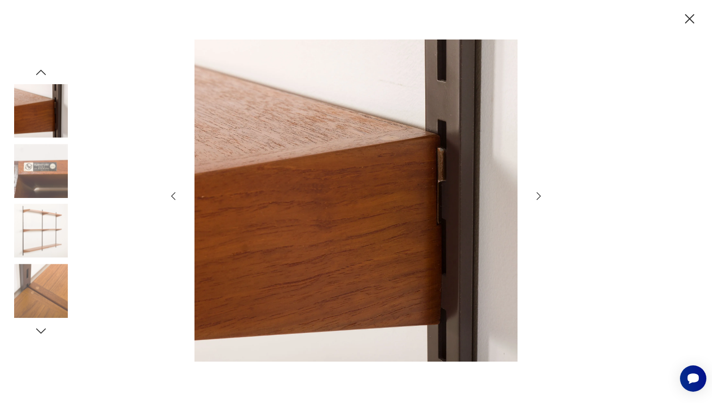
click at [171, 193] on icon "button" at bounding box center [173, 196] width 11 height 11
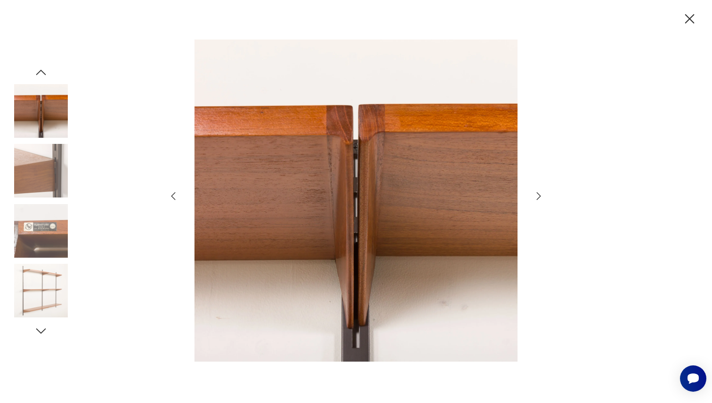
click at [171, 193] on icon "button" at bounding box center [173, 196] width 11 height 11
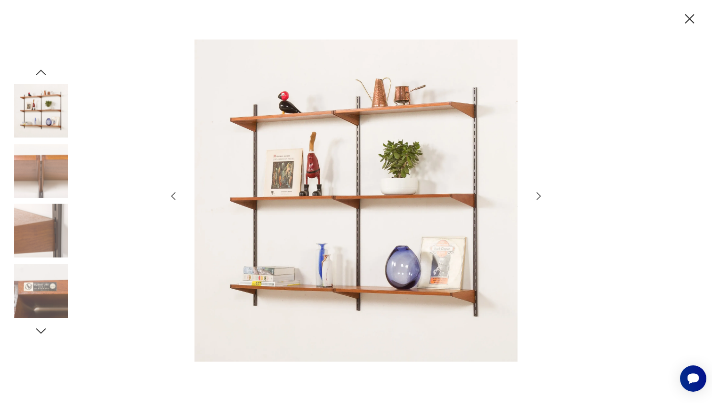
click at [171, 193] on icon "button" at bounding box center [173, 196] width 11 height 11
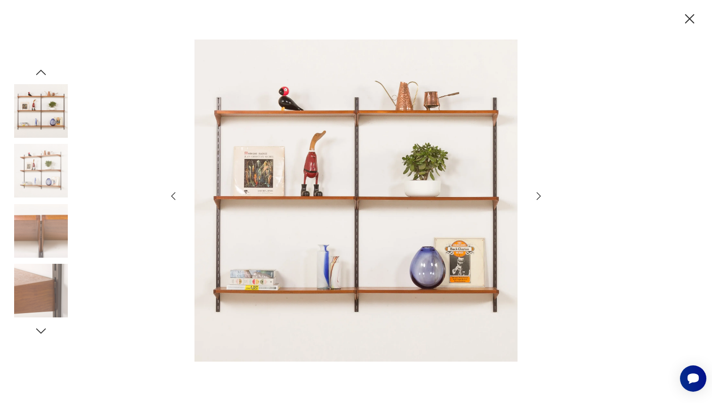
click at [544, 197] on icon "button" at bounding box center [538, 196] width 11 height 11
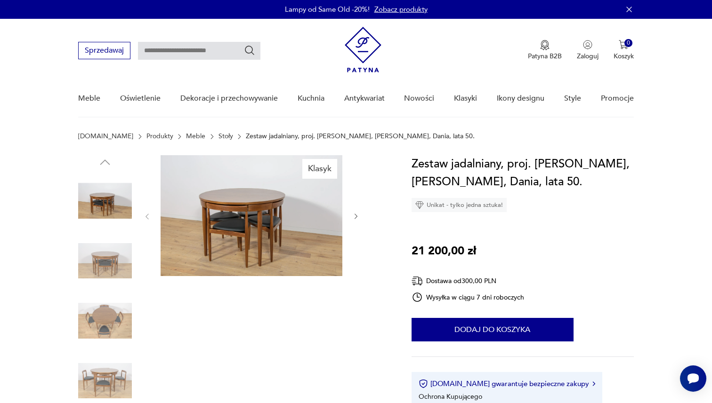
click at [225, 244] on img at bounding box center [252, 215] width 182 height 121
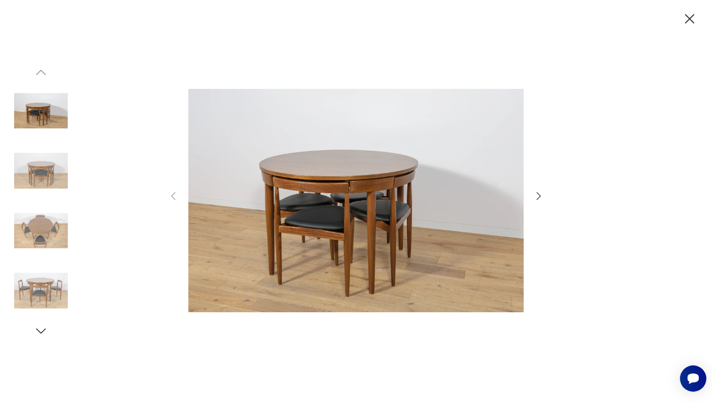
click at [321, 232] on img at bounding box center [355, 201] width 335 height 323
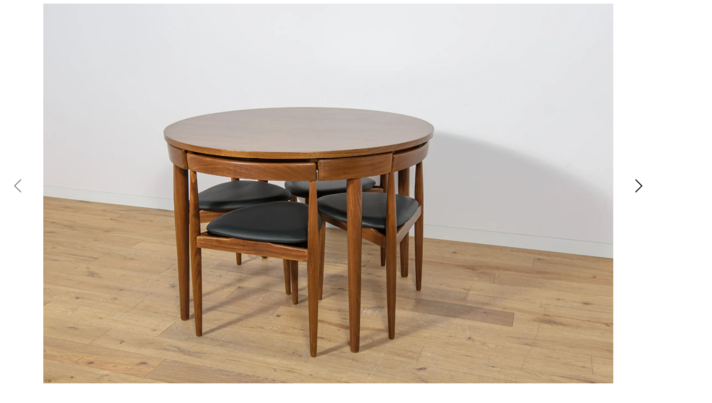
click at [538, 195] on icon "button" at bounding box center [538, 196] width 11 height 11
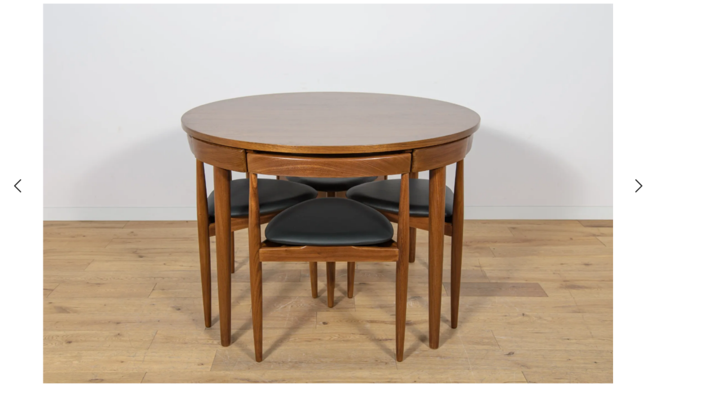
click at [538, 195] on icon "button" at bounding box center [538, 196] width 11 height 11
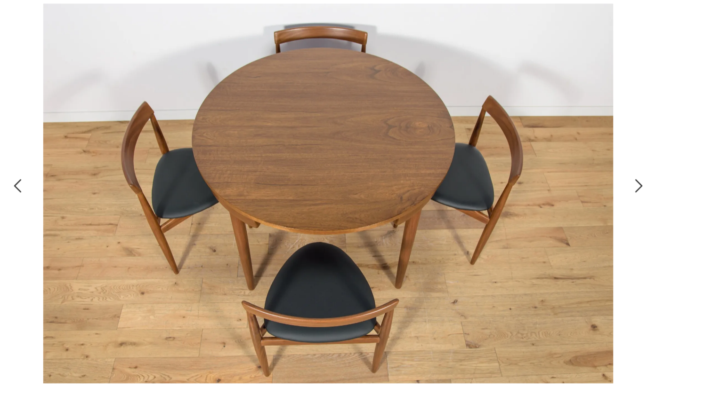
click at [538, 195] on icon "button" at bounding box center [538, 196] width 11 height 11
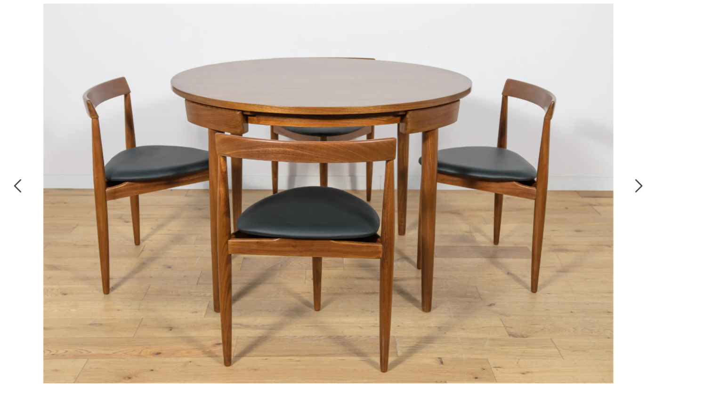
click at [538, 195] on icon "button" at bounding box center [538, 196] width 11 height 11
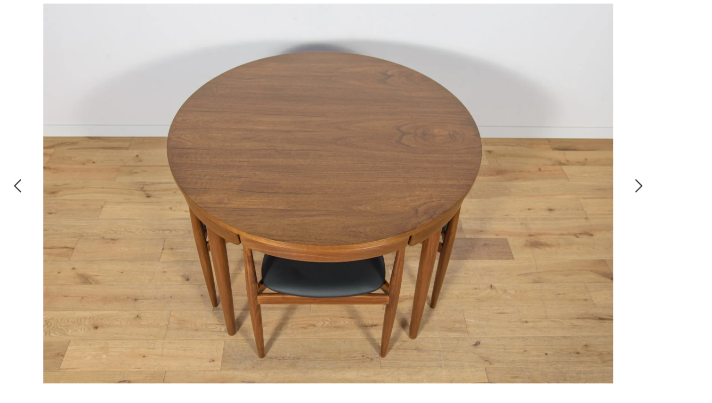
click at [538, 195] on icon "button" at bounding box center [538, 196] width 11 height 11
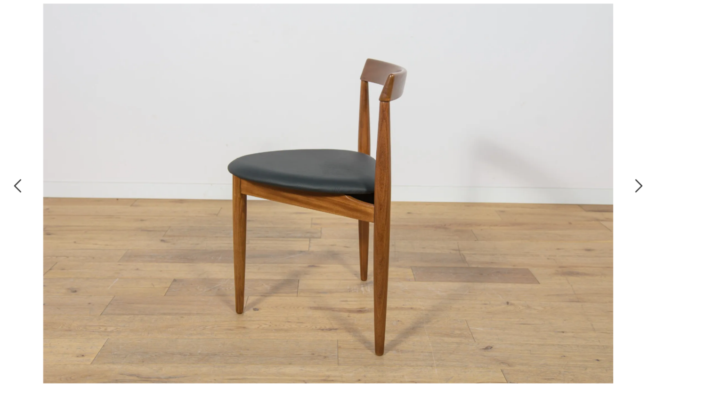
drag, startPoint x: 538, startPoint y: 195, endPoint x: 417, endPoint y: 195, distance: 121.0
click at [405, 195] on div at bounding box center [356, 202] width 377 height 325
click at [544, 195] on div at bounding box center [356, 201] width 712 height 403
click at [536, 195] on icon "button" at bounding box center [538, 196] width 11 height 11
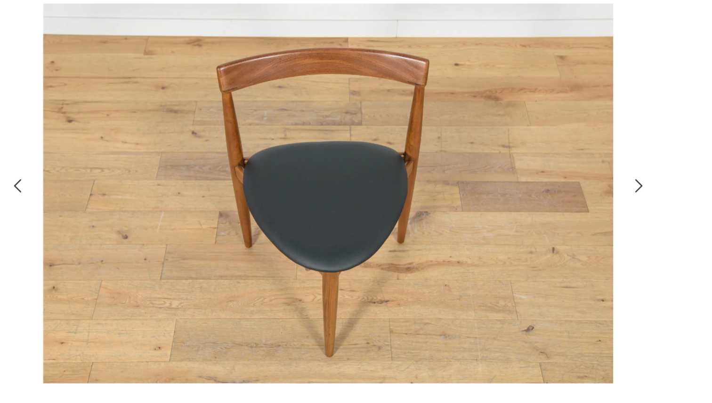
click at [536, 195] on icon "button" at bounding box center [538, 196] width 11 height 11
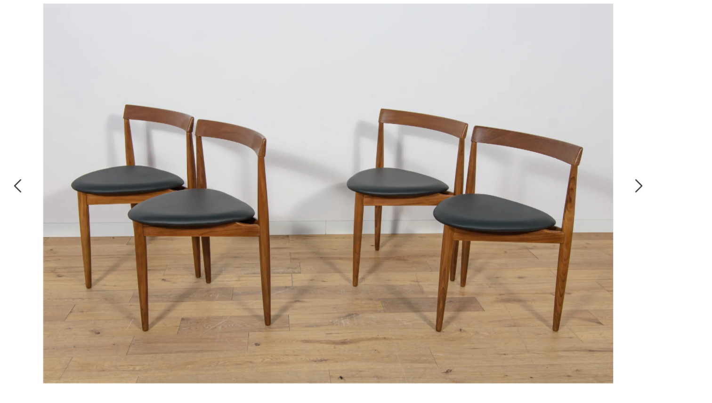
click at [536, 195] on icon "button" at bounding box center [538, 196] width 11 height 11
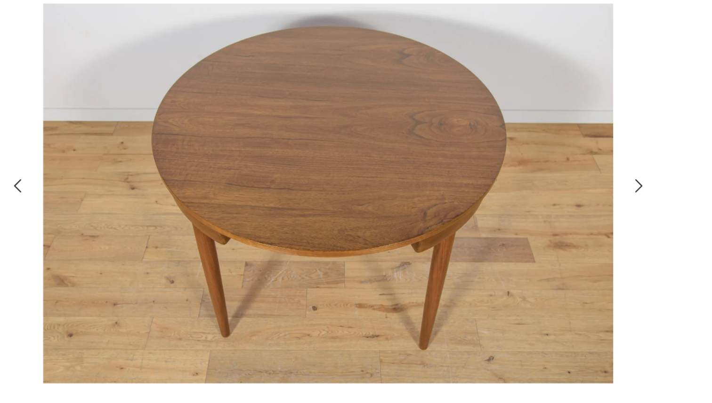
click at [536, 195] on icon "button" at bounding box center [538, 196] width 11 height 11
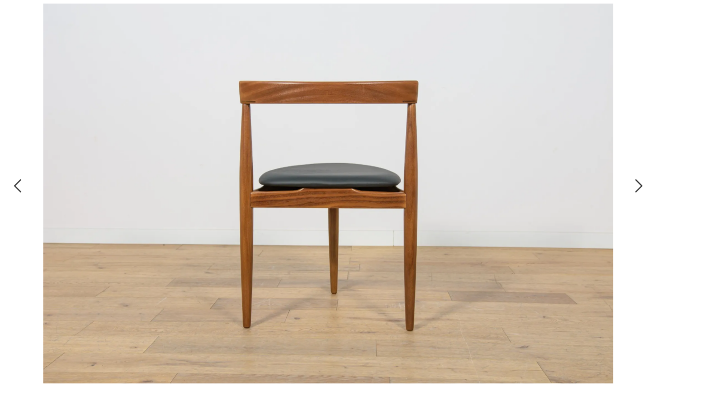
click at [536, 195] on icon "button" at bounding box center [538, 196] width 11 height 11
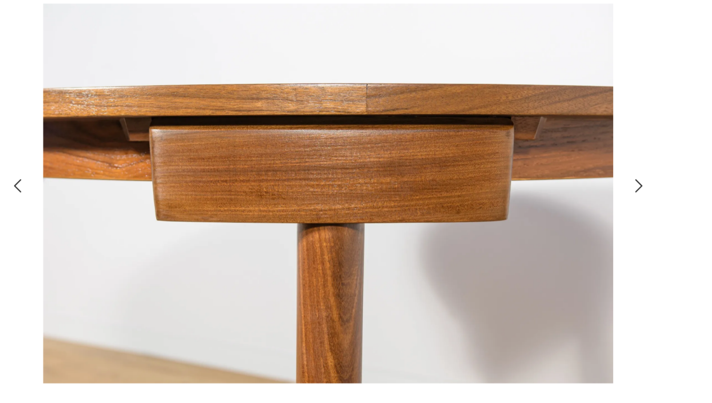
click at [536, 195] on icon "button" at bounding box center [538, 196] width 11 height 11
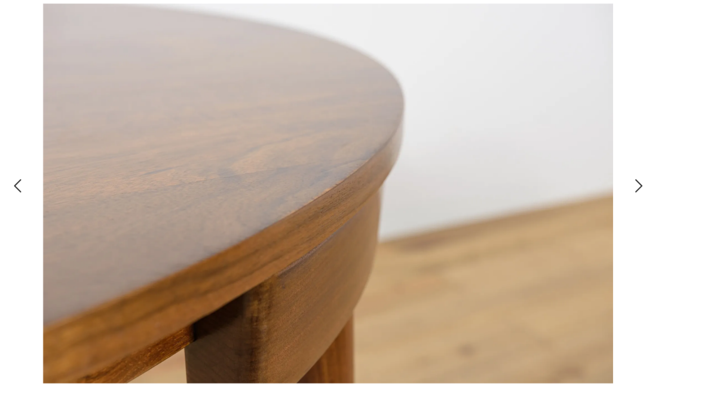
click at [536, 195] on icon "button" at bounding box center [538, 196] width 11 height 11
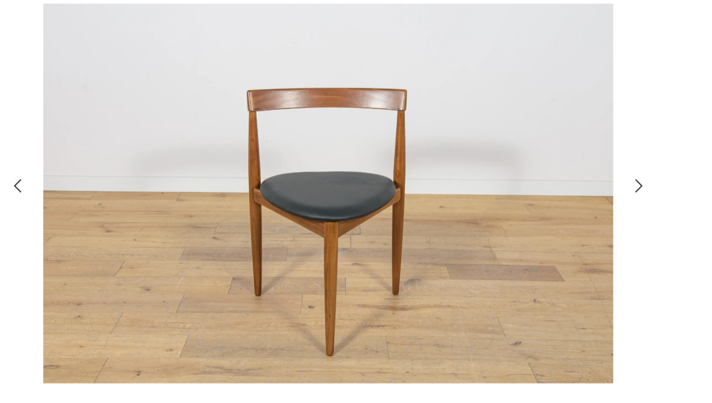
click at [536, 195] on icon "button" at bounding box center [538, 196] width 11 height 11
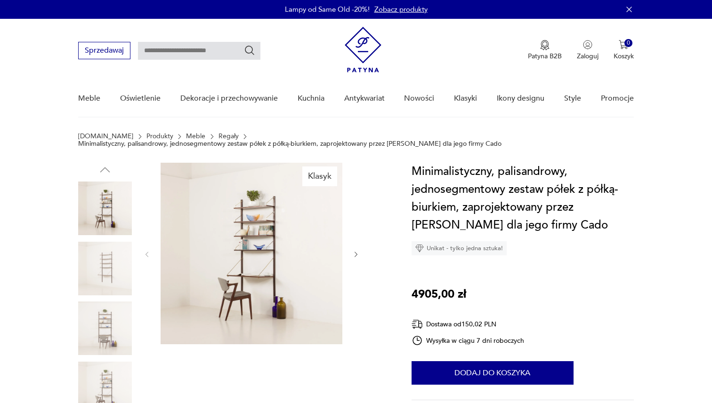
click at [233, 219] on img at bounding box center [252, 254] width 182 height 182
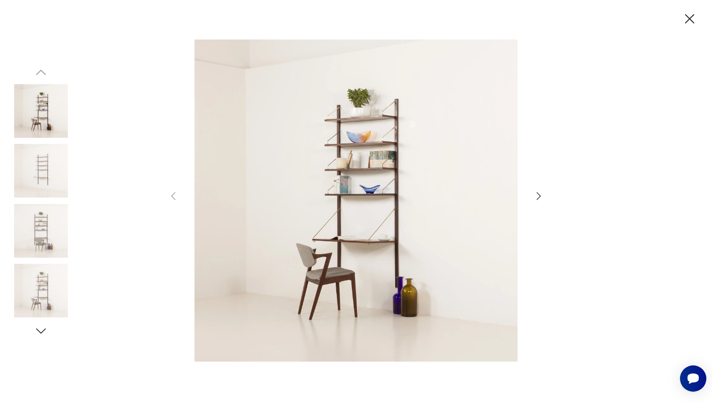
click at [544, 194] on div at bounding box center [356, 201] width 712 height 403
click at [543, 194] on icon "button" at bounding box center [538, 196] width 11 height 11
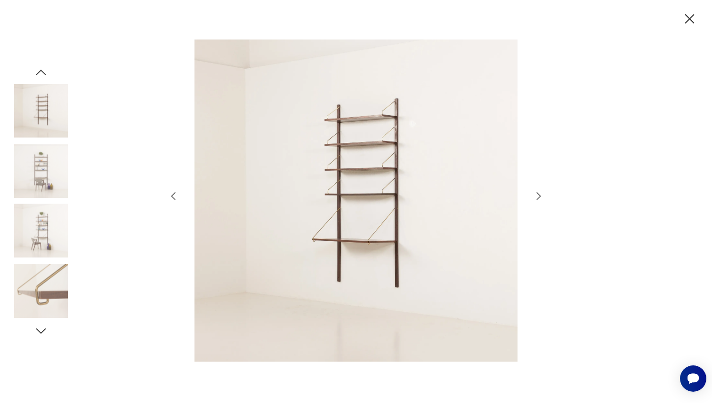
click at [543, 194] on icon "button" at bounding box center [538, 196] width 11 height 11
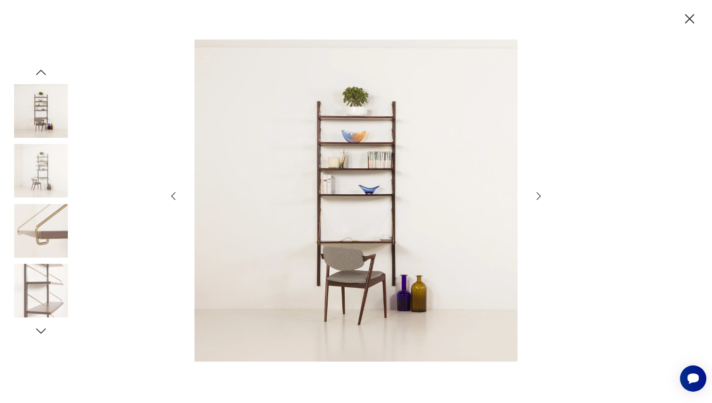
click at [543, 194] on icon "button" at bounding box center [538, 196] width 11 height 11
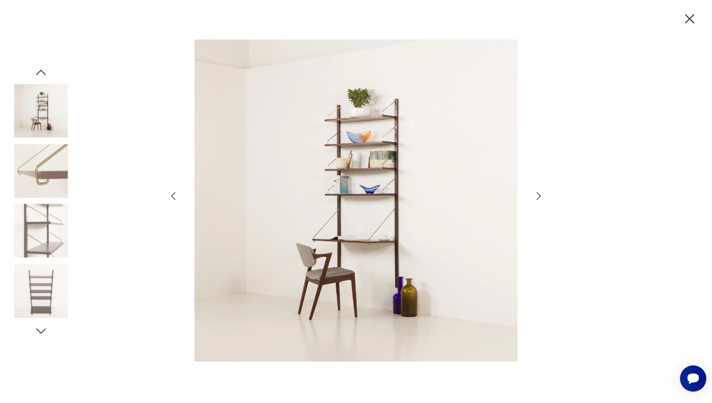
drag, startPoint x: 543, startPoint y: 194, endPoint x: 630, endPoint y: 146, distance: 99.8
click at [546, 187] on div at bounding box center [356, 201] width 712 height 403
click at [688, 19] on icon "button" at bounding box center [689, 19] width 16 height 16
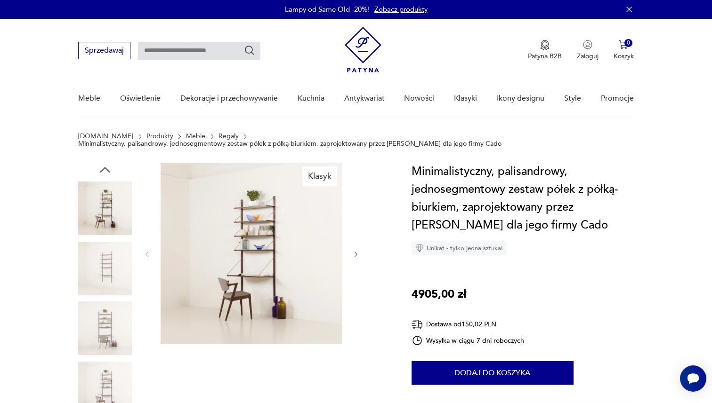
click at [501, 212] on h1 "Minimalistyczny, palisandrowy, jednosegmentowy zestaw półek z półką-biurkiem, z…" at bounding box center [522, 199] width 222 height 72
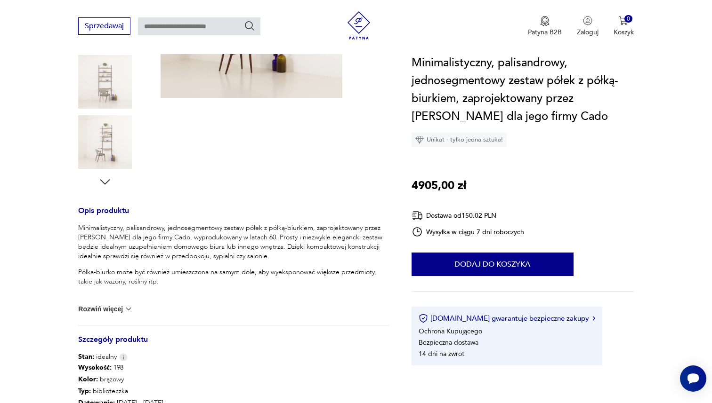
scroll to position [248, 0]
click at [90, 307] on button "Rozwiń więcej" at bounding box center [105, 308] width 55 height 9
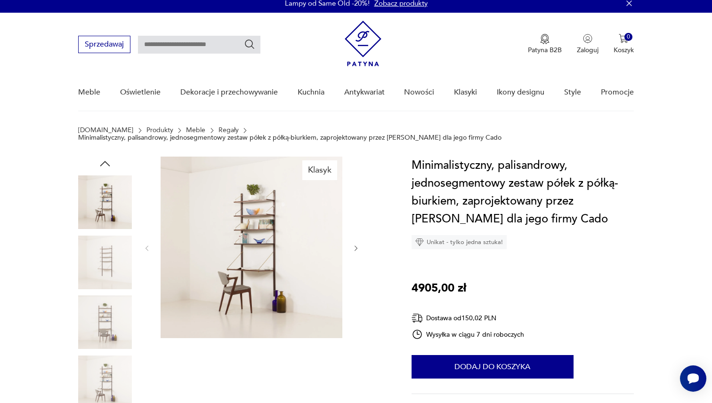
scroll to position [0, 0]
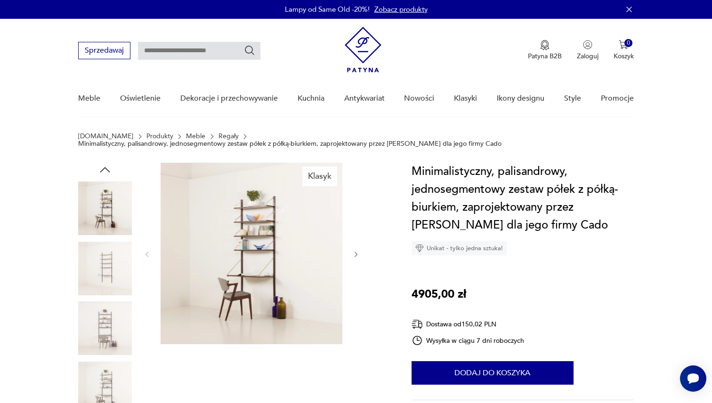
click at [242, 266] on img at bounding box center [252, 254] width 182 height 182
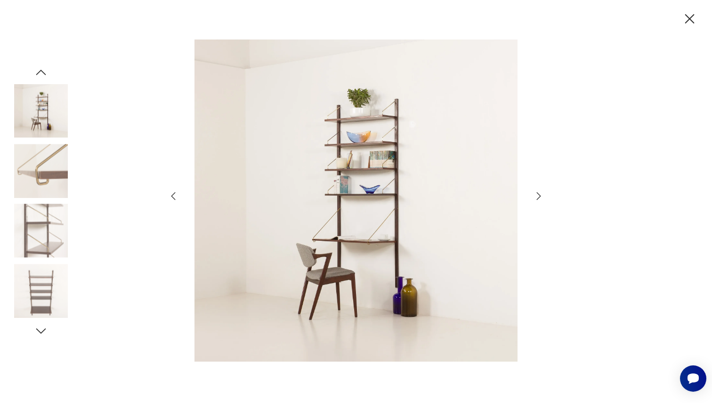
click at [538, 194] on icon "button" at bounding box center [538, 196] width 11 height 11
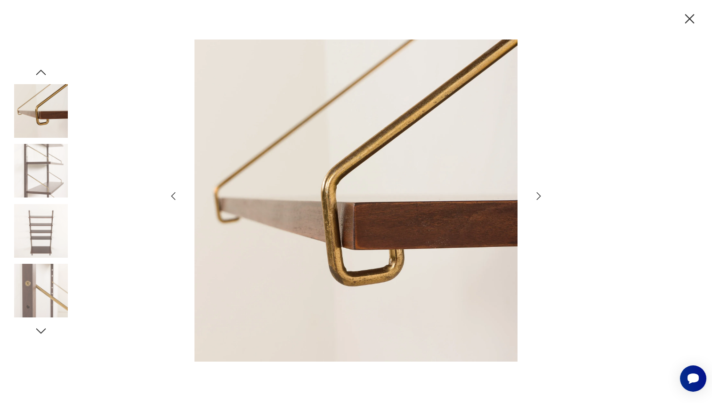
click at [538, 194] on icon "button" at bounding box center [538, 196] width 11 height 11
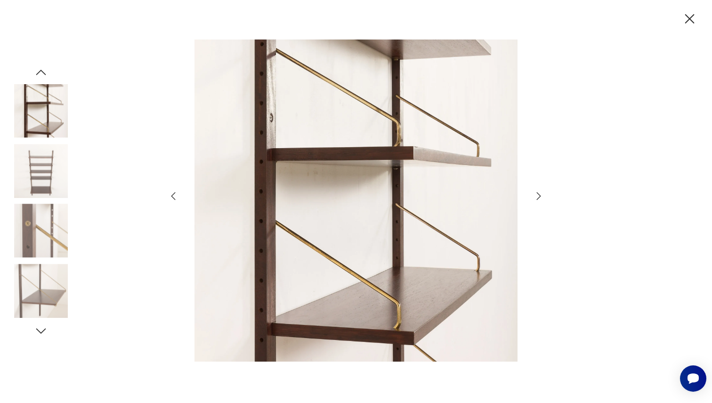
click at [538, 194] on icon "button" at bounding box center [538, 196] width 11 height 11
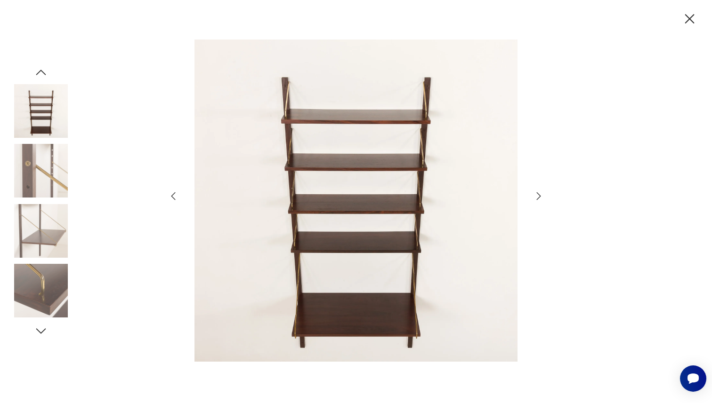
click at [538, 194] on icon "button" at bounding box center [538, 196] width 11 height 11
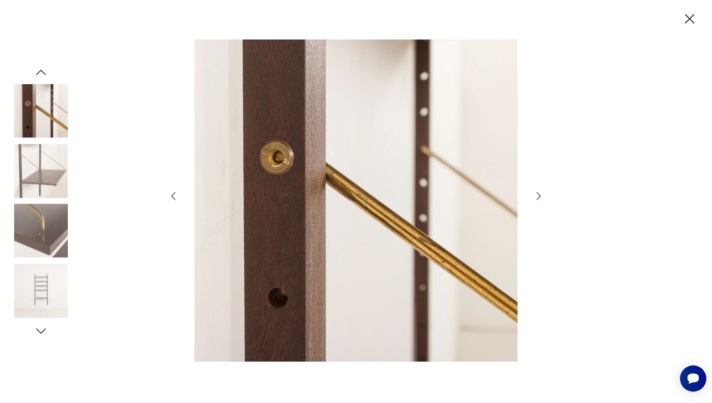
click at [538, 194] on icon "button" at bounding box center [538, 196] width 11 height 11
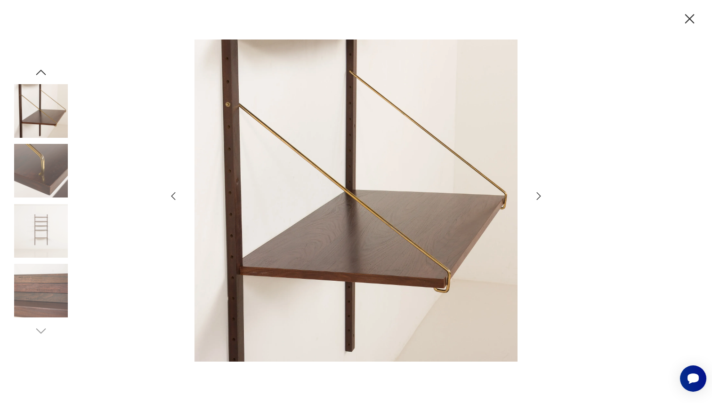
click at [538, 194] on icon "button" at bounding box center [538, 196] width 11 height 11
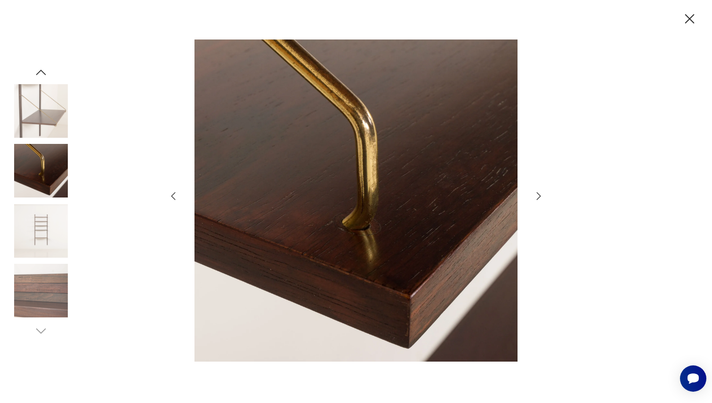
click at [538, 194] on icon "button" at bounding box center [538, 196] width 11 height 11
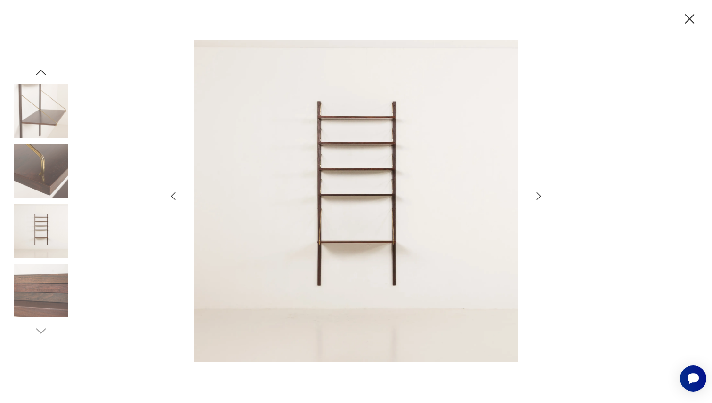
click at [538, 194] on icon "button" at bounding box center [538, 196] width 11 height 11
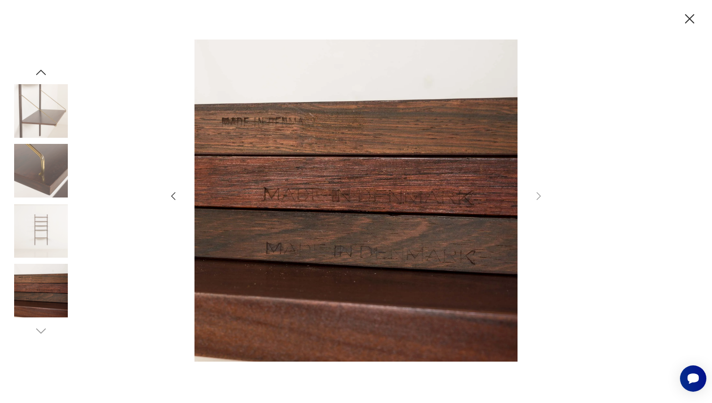
click at [689, 17] on icon "button" at bounding box center [689, 18] width 9 height 9
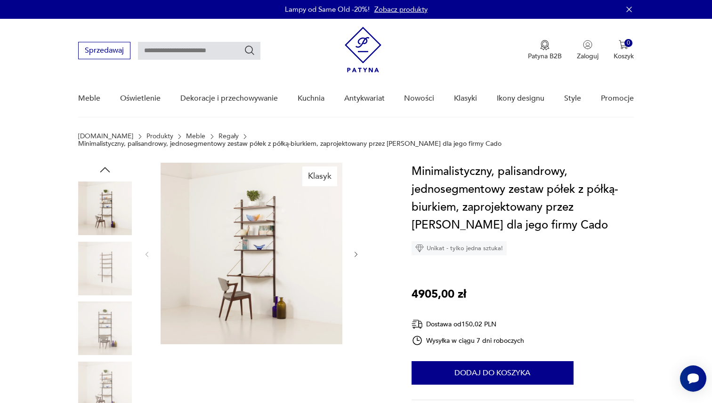
click at [250, 212] on img at bounding box center [252, 254] width 182 height 182
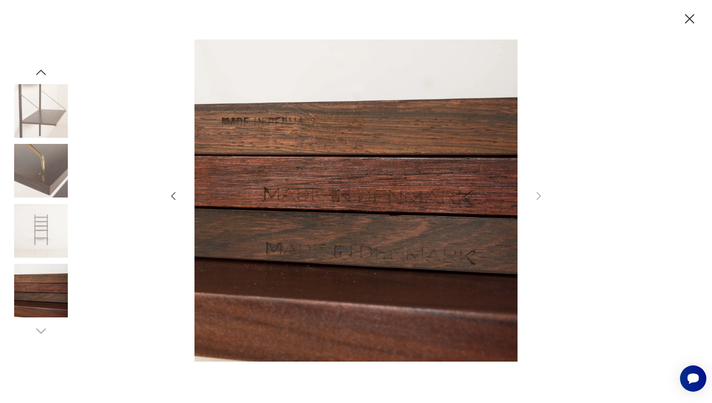
click at [45, 71] on icon "button" at bounding box center [41, 72] width 14 height 14
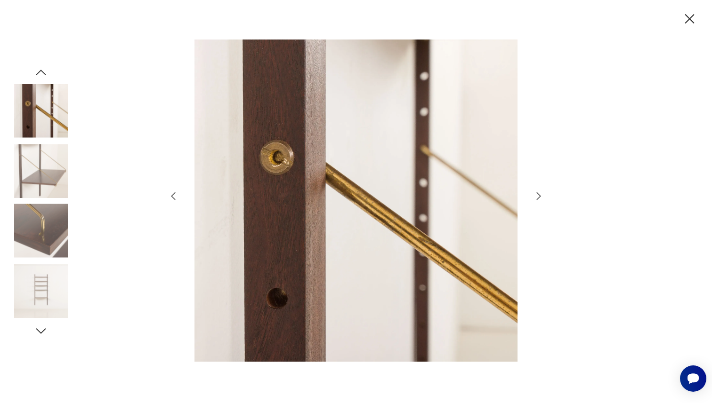
click at [45, 71] on icon "button" at bounding box center [41, 72] width 14 height 14
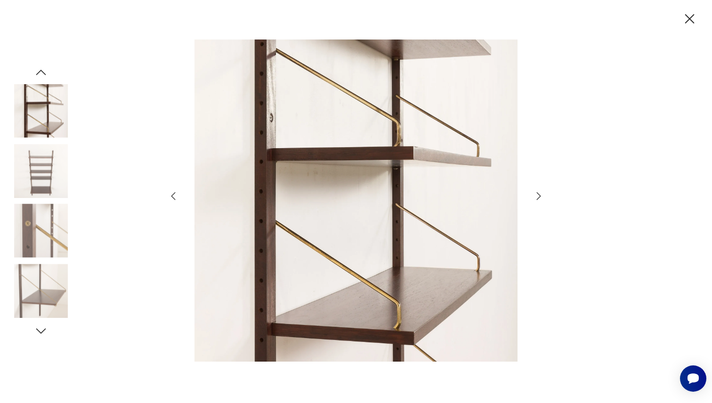
click at [45, 71] on icon "button" at bounding box center [41, 72] width 14 height 14
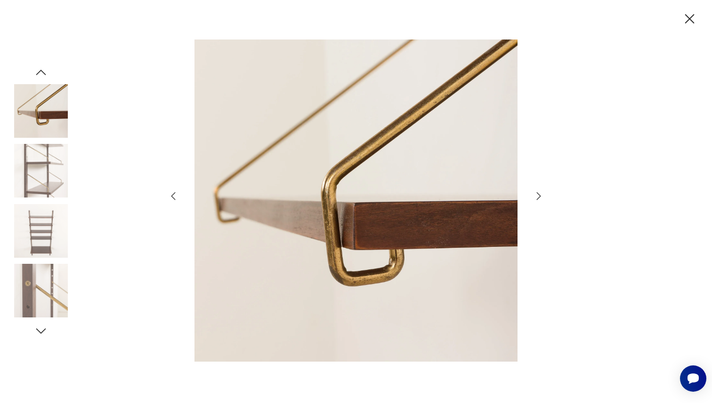
click at [45, 71] on icon "button" at bounding box center [41, 72] width 14 height 14
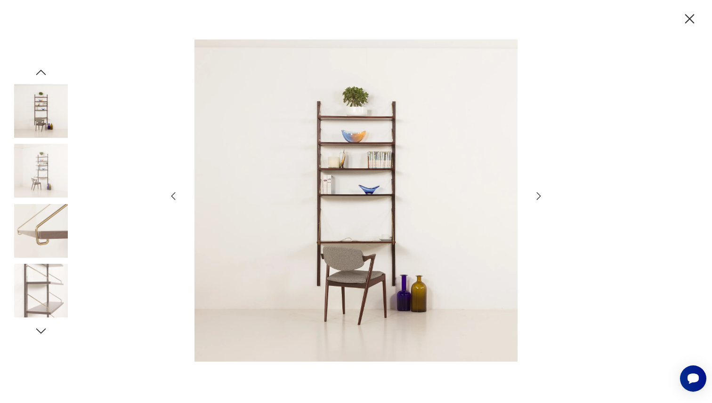
click at [45, 71] on icon "button" at bounding box center [41, 72] width 14 height 14
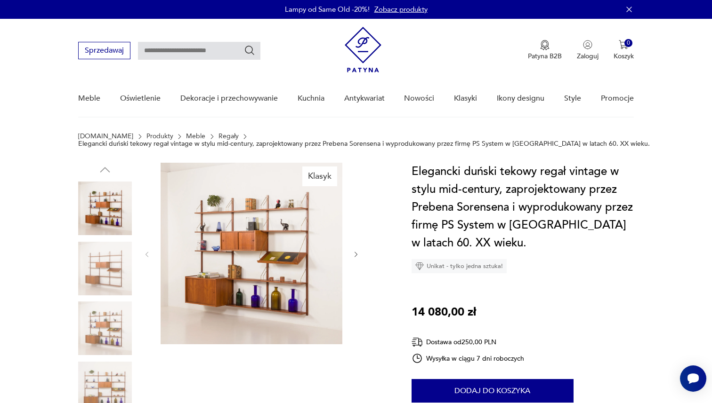
click at [260, 279] on img at bounding box center [252, 254] width 182 height 182
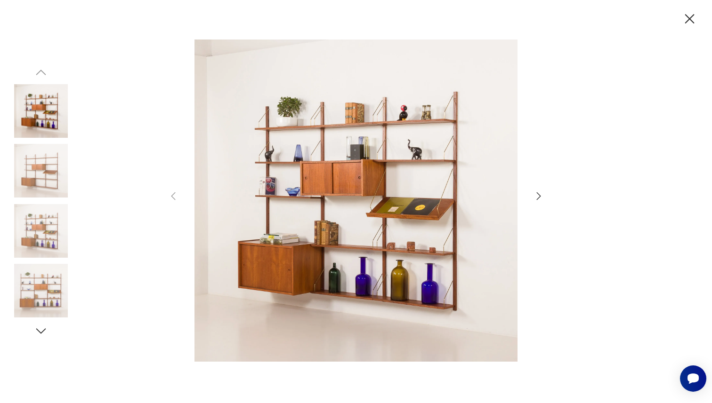
click at [536, 200] on icon "button" at bounding box center [538, 196] width 11 height 11
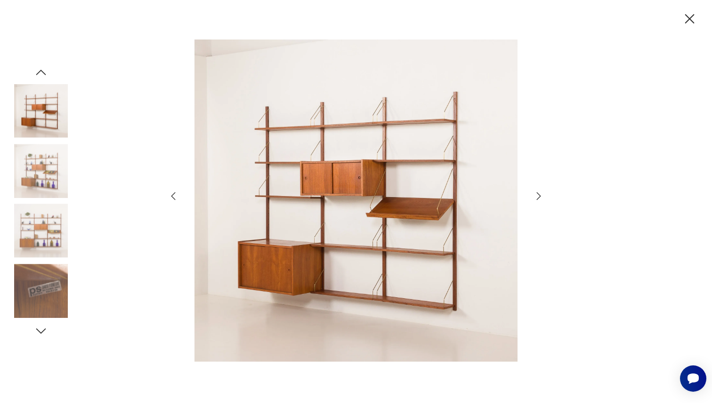
click at [536, 200] on icon "button" at bounding box center [538, 196] width 11 height 11
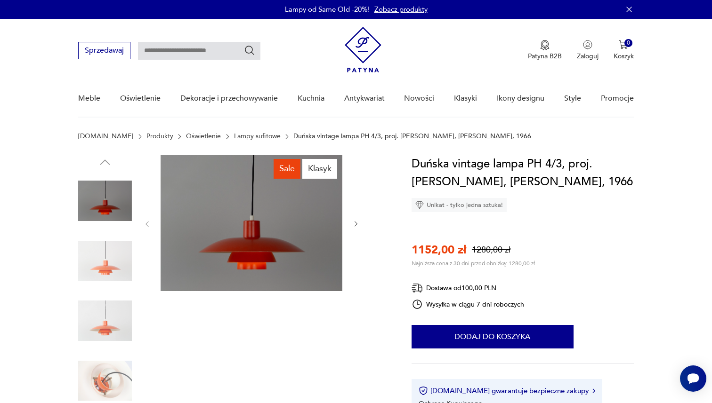
click at [259, 203] on img at bounding box center [252, 223] width 182 height 136
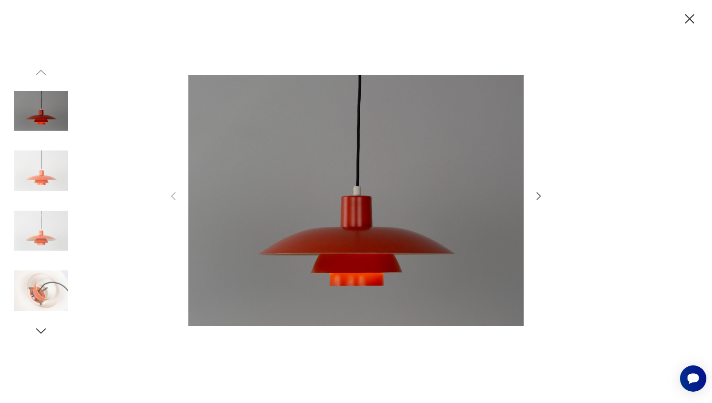
click at [541, 194] on icon "button" at bounding box center [538, 196] width 11 height 11
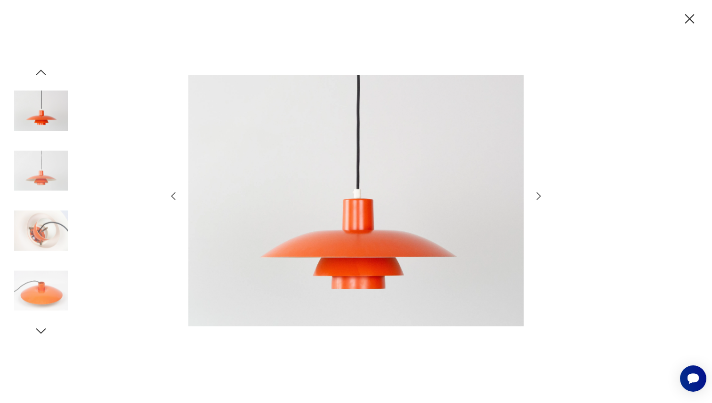
click at [540, 194] on icon "button" at bounding box center [538, 196] width 11 height 11
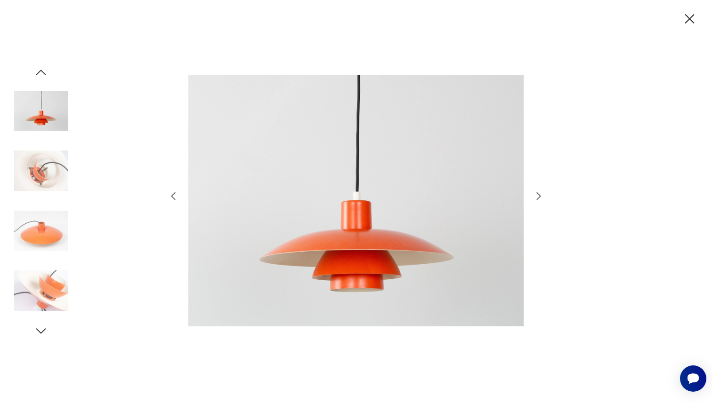
click at [540, 194] on icon "button" at bounding box center [538, 196] width 11 height 11
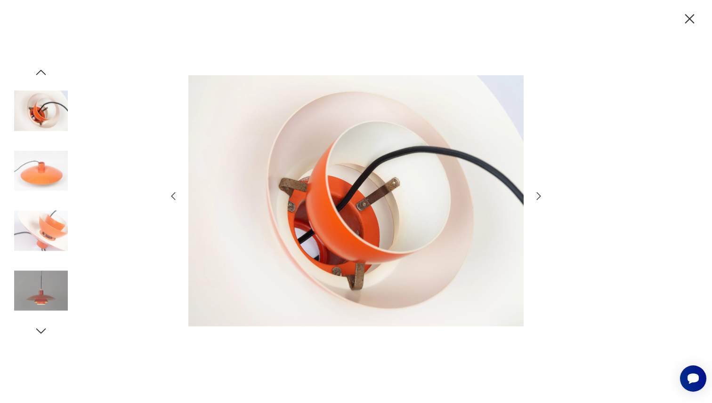
click at [540, 194] on icon "button" at bounding box center [538, 196] width 11 height 11
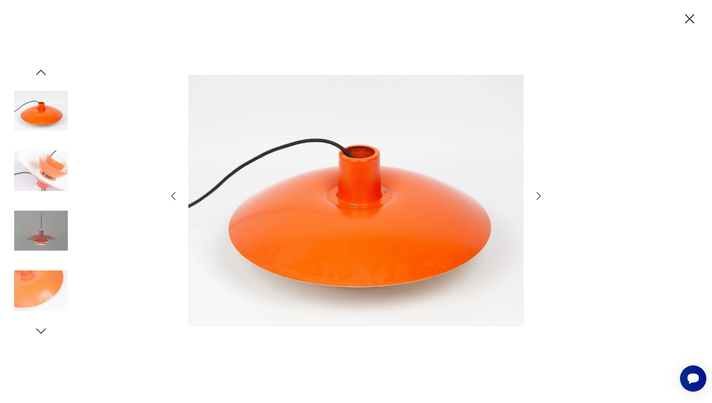
click at [540, 194] on icon "button" at bounding box center [538, 196] width 11 height 11
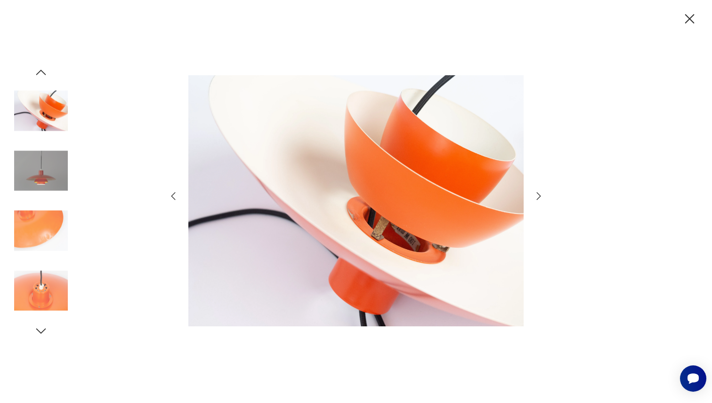
click at [540, 194] on icon "button" at bounding box center [538, 196] width 11 height 11
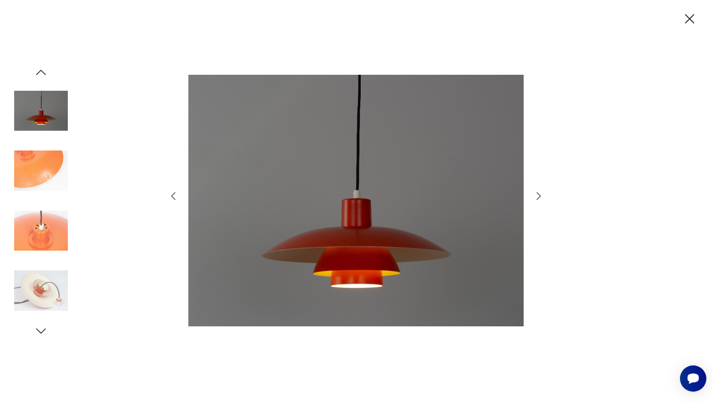
click at [540, 194] on icon "button" at bounding box center [538, 196] width 11 height 11
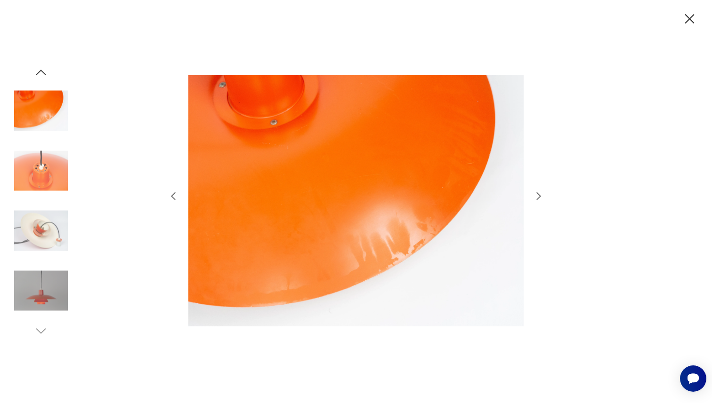
click at [540, 194] on icon "button" at bounding box center [538, 196] width 11 height 11
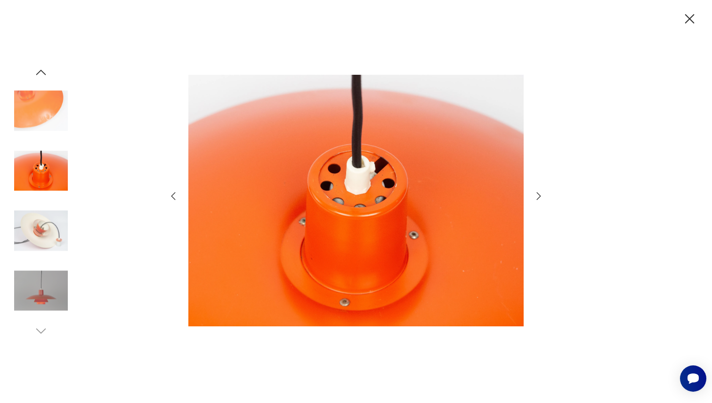
click at [170, 201] on icon "button" at bounding box center [173, 196] width 11 height 11
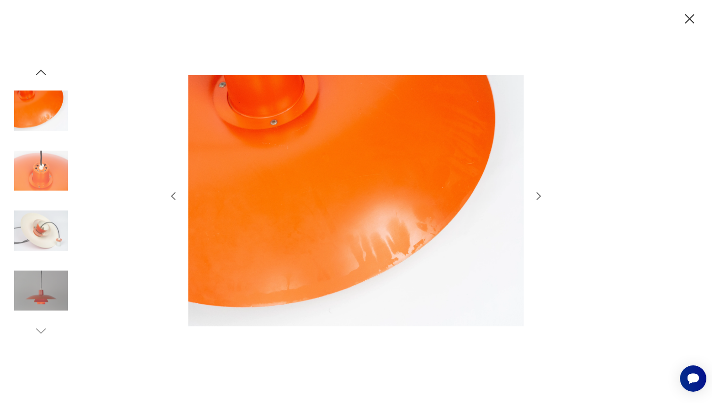
click at [539, 196] on icon "button" at bounding box center [538, 196] width 11 height 11
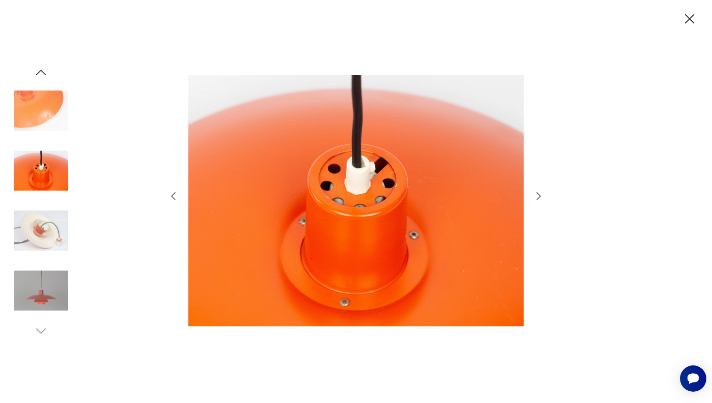
click at [539, 196] on icon "button" at bounding box center [538, 196] width 11 height 11
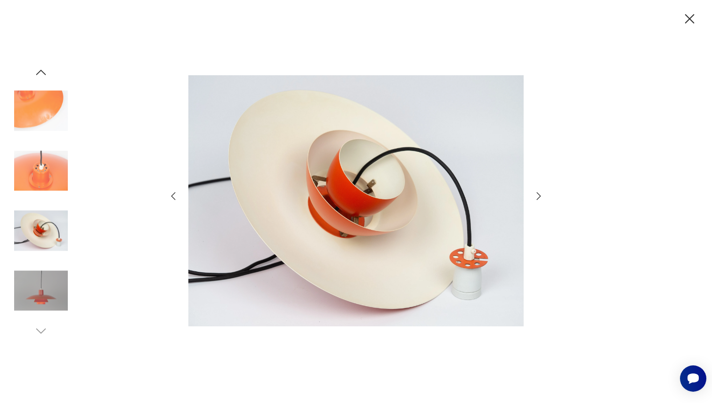
click at [539, 196] on icon "button" at bounding box center [538, 196] width 11 height 11
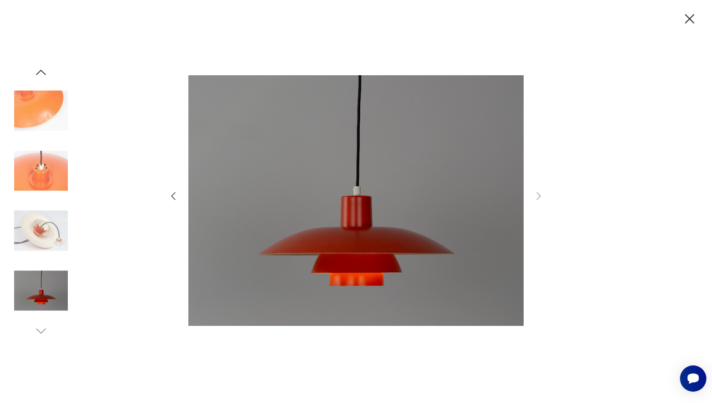
click at [687, 16] on icon "button" at bounding box center [689, 18] width 9 height 9
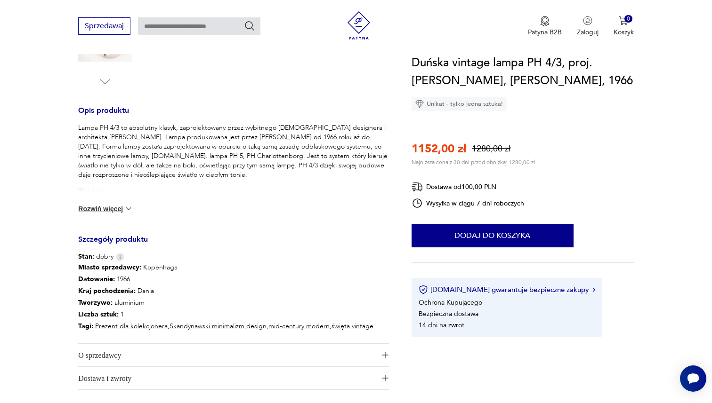
scroll to position [382, 0]
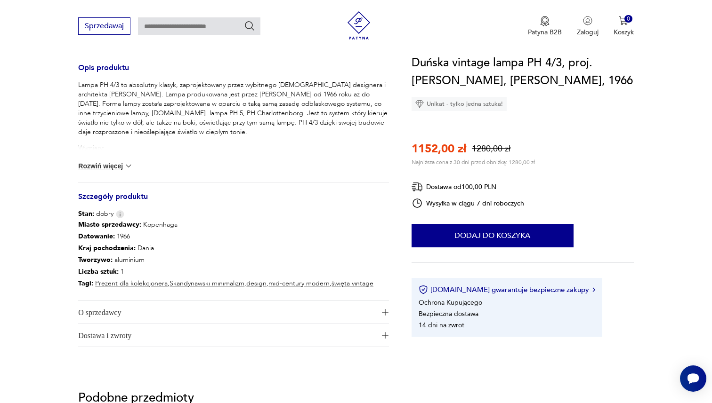
click at [122, 160] on div "Lampa PH 4/3 to absolutny klasyk, zaprojektowany przez wybitnego duńskiego desi…" at bounding box center [233, 131] width 311 height 102
click at [115, 165] on button "Rozwiń więcej" at bounding box center [105, 165] width 55 height 9
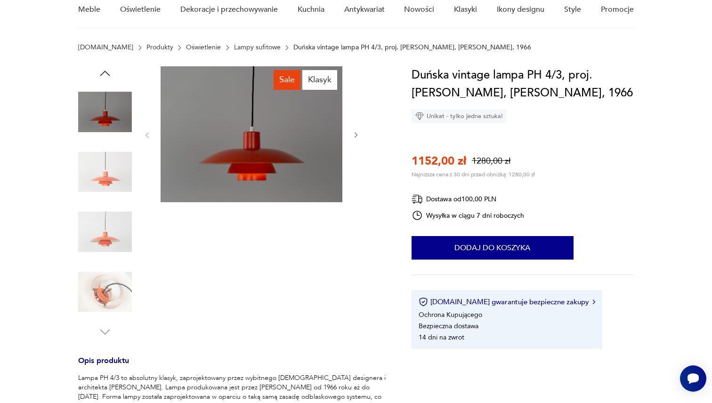
scroll to position [0, 0]
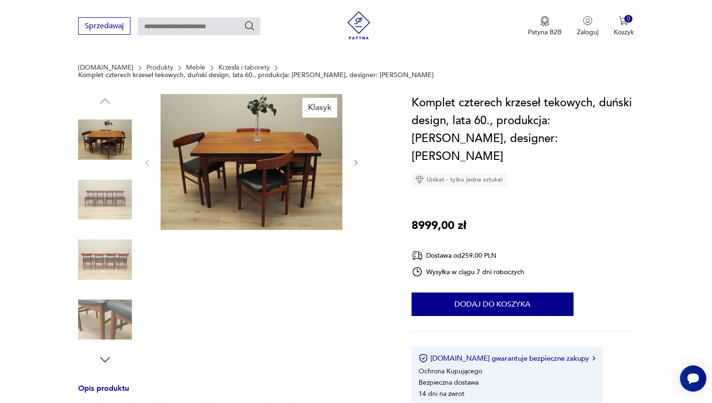
scroll to position [128, 0]
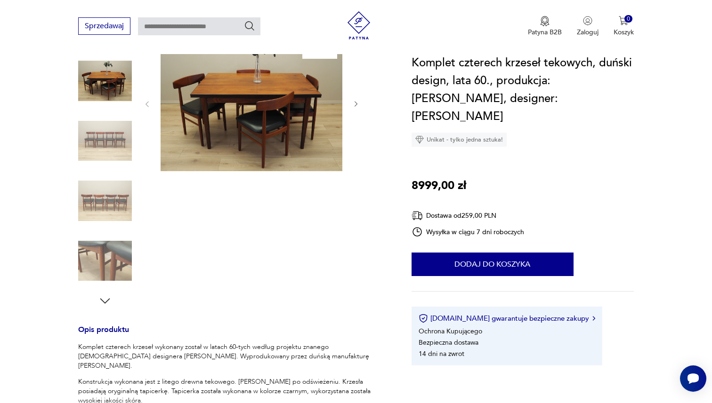
click at [237, 120] on img at bounding box center [252, 103] width 182 height 136
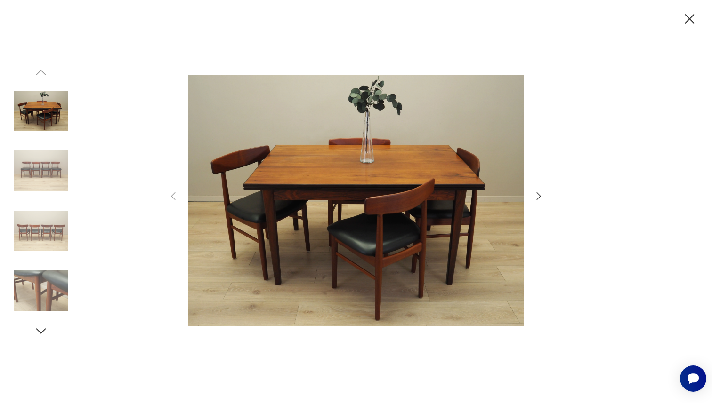
click at [540, 196] on icon "button" at bounding box center [539, 196] width 4 height 8
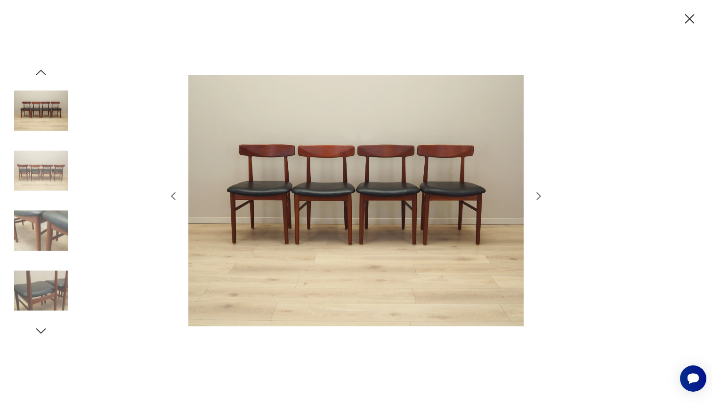
click at [540, 196] on icon "button" at bounding box center [539, 196] width 4 height 8
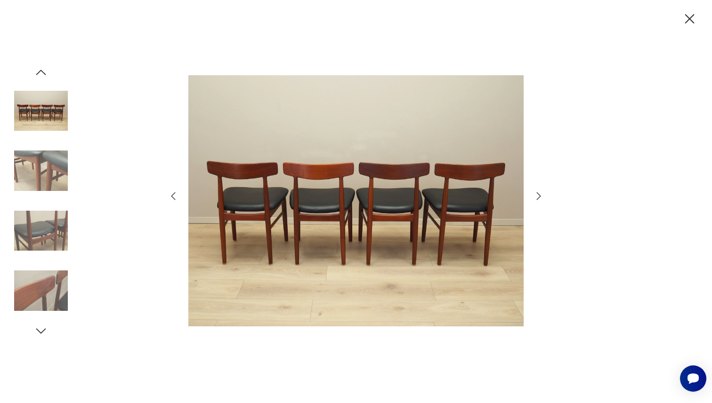
click at [540, 196] on icon "button" at bounding box center [539, 196] width 4 height 8
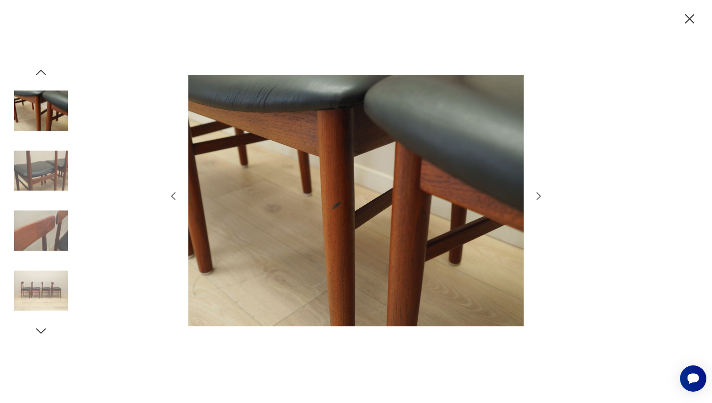
click at [540, 196] on icon "button" at bounding box center [539, 196] width 4 height 8
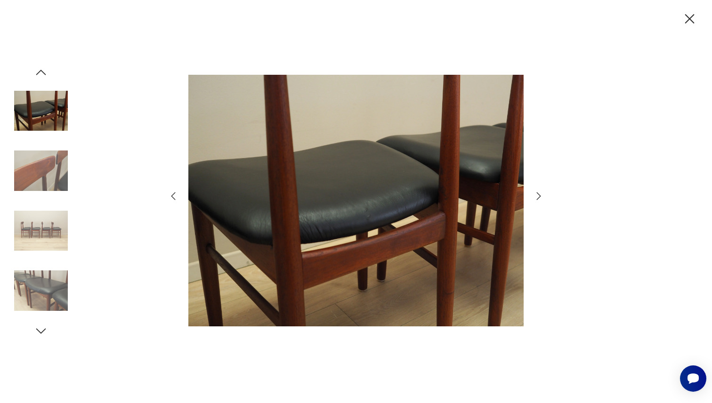
click at [540, 196] on icon "button" at bounding box center [539, 196] width 4 height 8
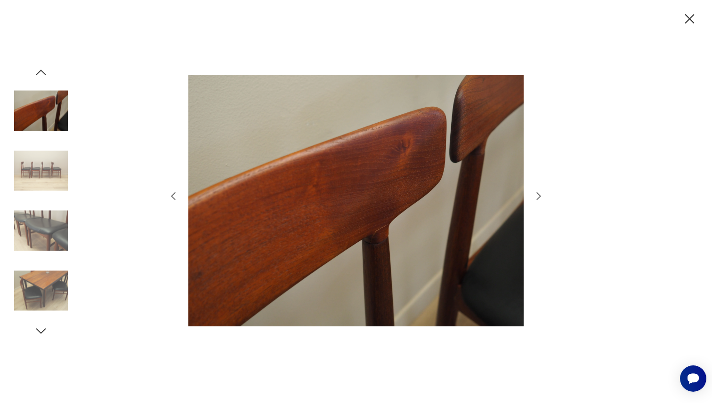
click at [540, 196] on icon "button" at bounding box center [539, 196] width 4 height 8
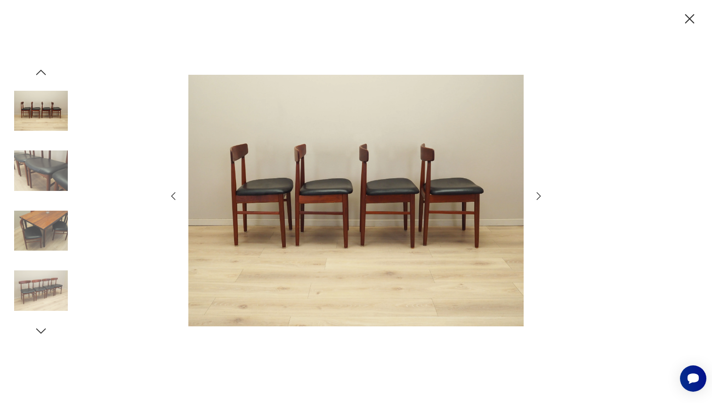
click at [540, 196] on icon "button" at bounding box center [539, 196] width 4 height 8
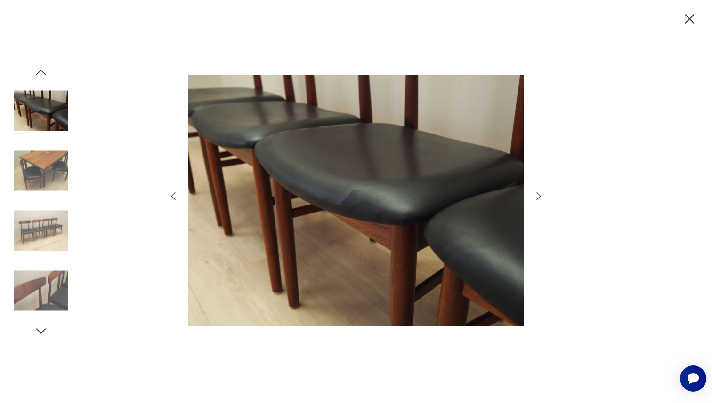
click at [540, 196] on icon "button" at bounding box center [539, 196] width 4 height 8
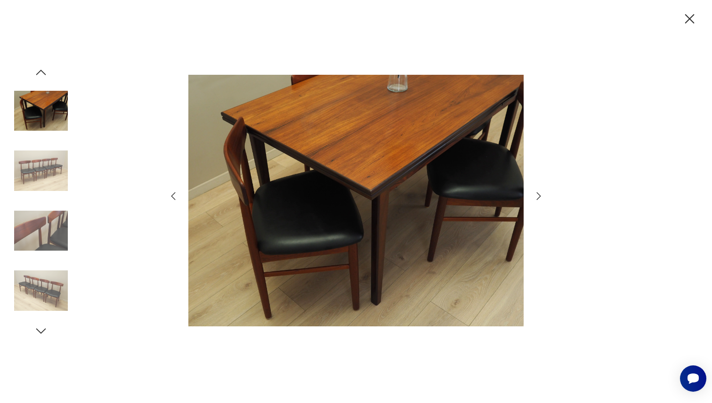
click at [540, 196] on icon "button" at bounding box center [539, 196] width 4 height 8
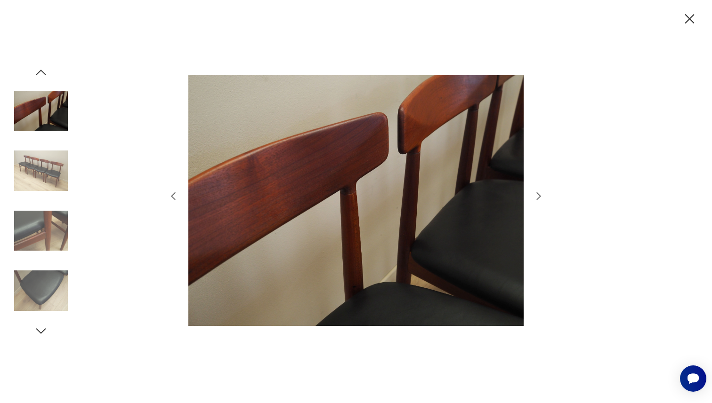
click at [540, 196] on icon "button" at bounding box center [539, 196] width 4 height 8
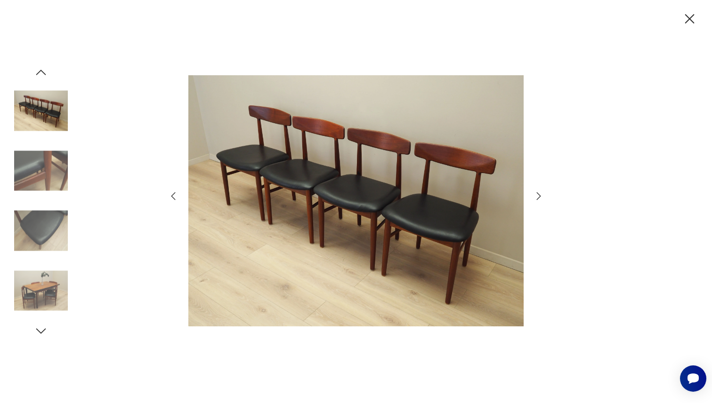
click at [540, 196] on icon "button" at bounding box center [539, 196] width 4 height 8
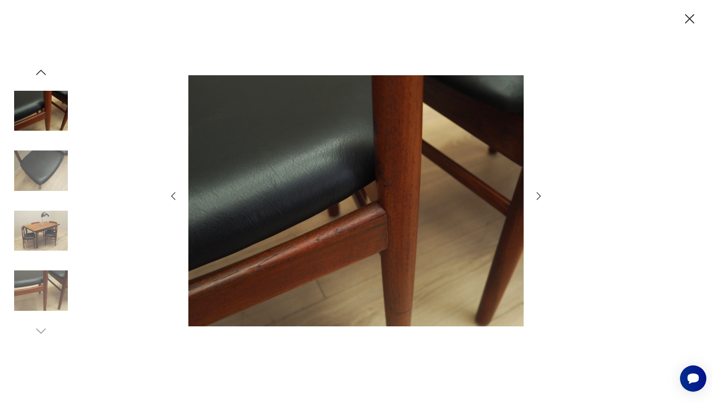
click at [540, 196] on icon "button" at bounding box center [539, 196] width 4 height 8
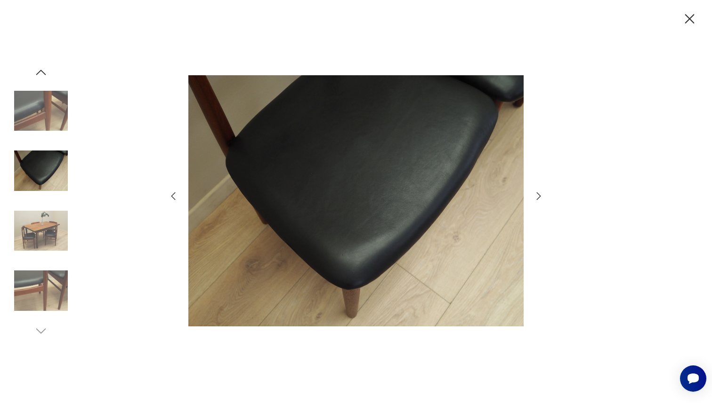
click at [540, 196] on icon "button" at bounding box center [539, 196] width 4 height 8
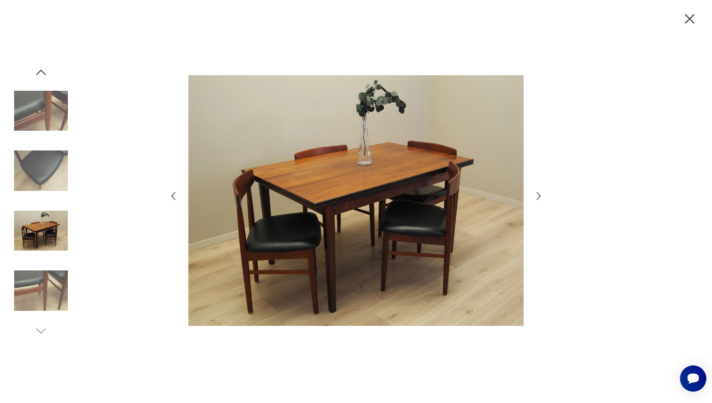
click at [540, 196] on icon "button" at bounding box center [539, 196] width 4 height 8
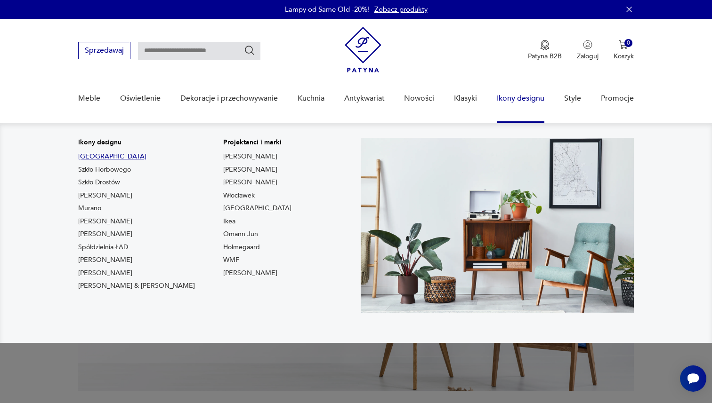
click at [86, 158] on link "[GEOGRAPHIC_DATA]" at bounding box center [112, 156] width 68 height 9
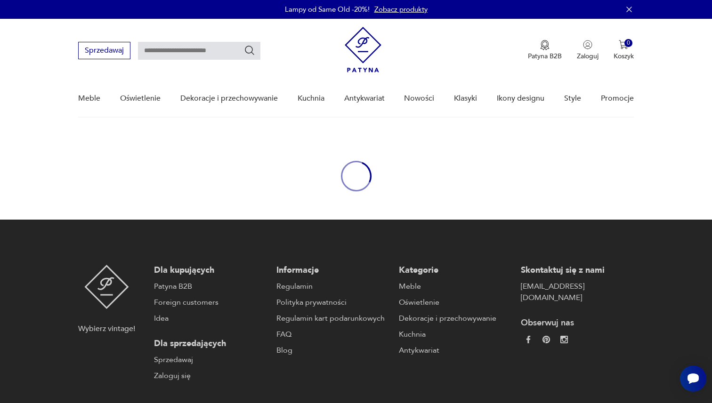
type input "****"
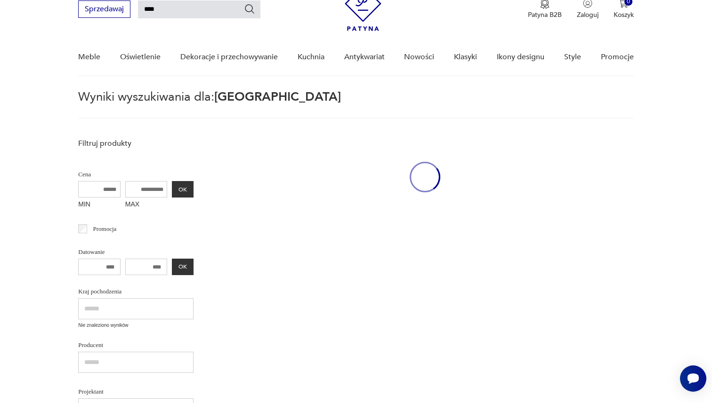
scroll to position [42, 0]
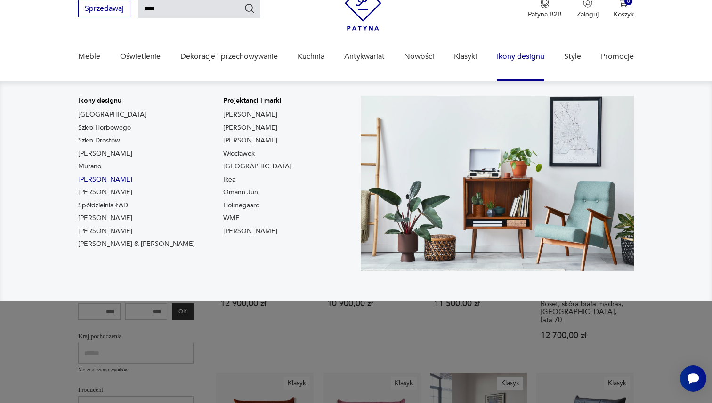
click at [97, 181] on link "[PERSON_NAME]" at bounding box center [105, 179] width 54 height 9
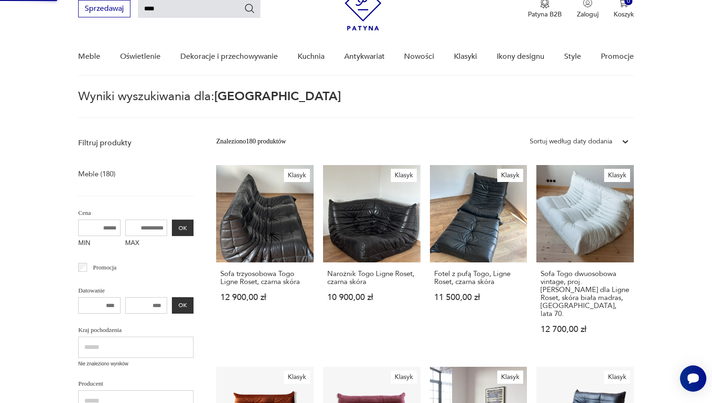
type input "**********"
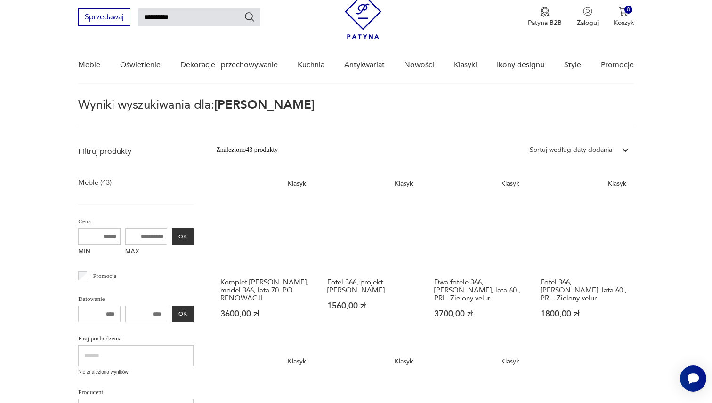
scroll to position [67, 0]
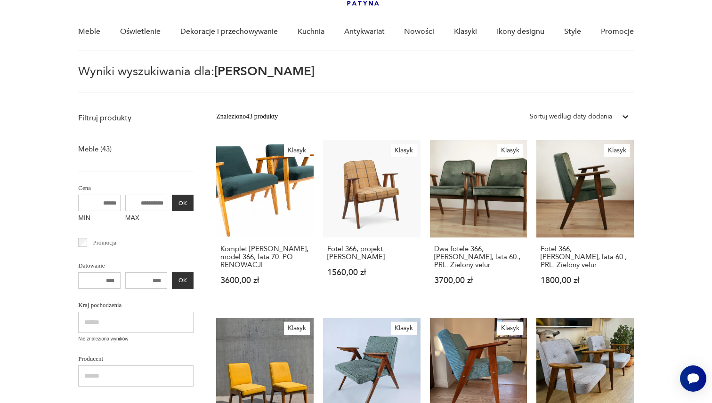
click at [552, 113] on div "Sortuj według daty dodania" at bounding box center [571, 117] width 82 height 10
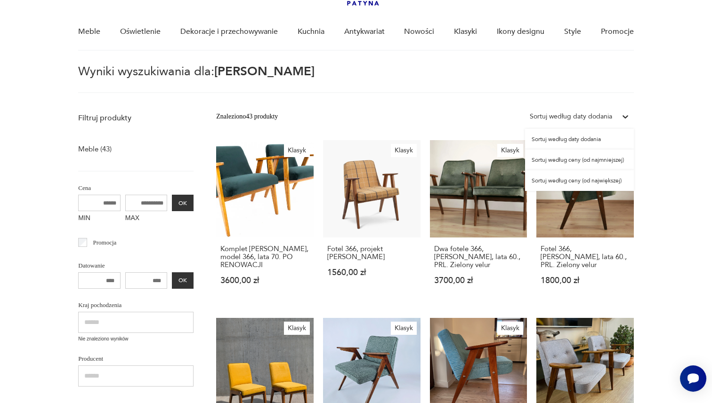
click at [561, 157] on div "Sortuj według ceny (od najmniejszej)" at bounding box center [579, 160] width 109 height 21
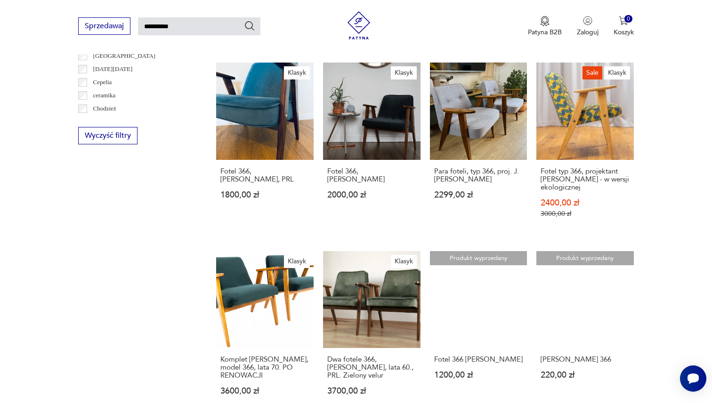
scroll to position [612, 0]
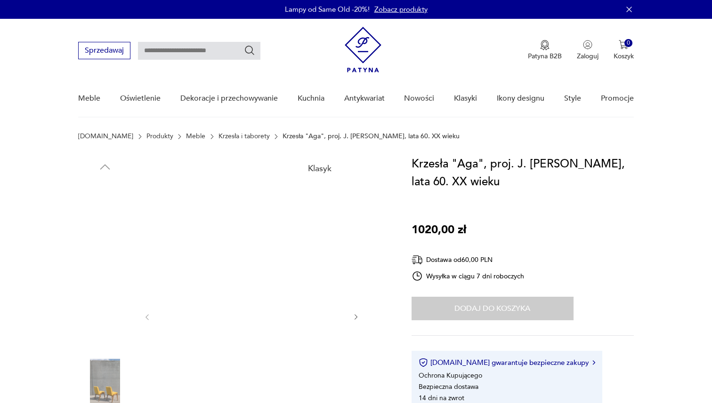
click at [291, 155] on img at bounding box center [252, 316] width 182 height 323
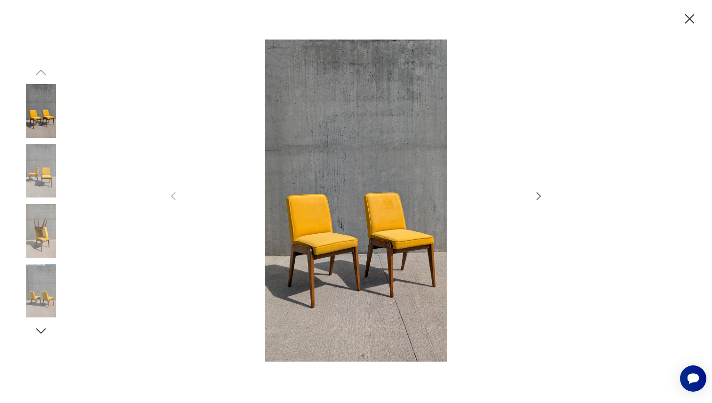
click at [535, 199] on icon "button" at bounding box center [538, 196] width 11 height 11
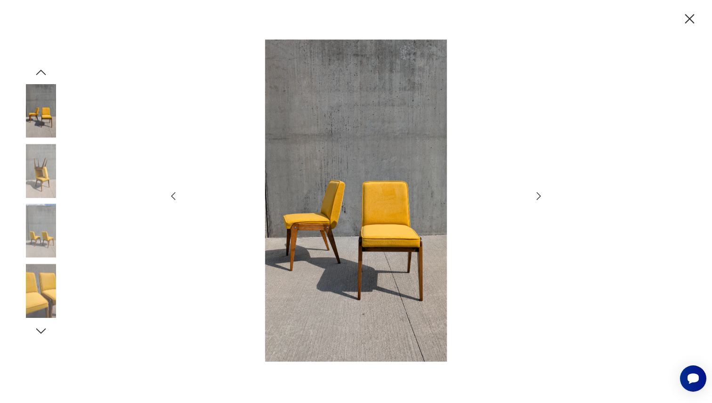
click at [535, 199] on icon "button" at bounding box center [538, 196] width 11 height 11
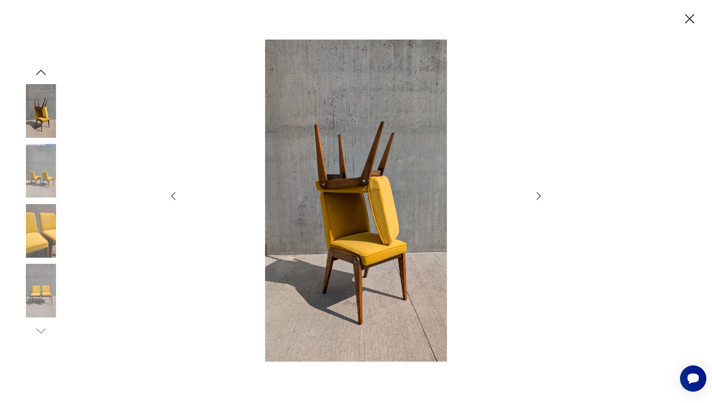
click at [535, 199] on icon "button" at bounding box center [538, 196] width 11 height 11
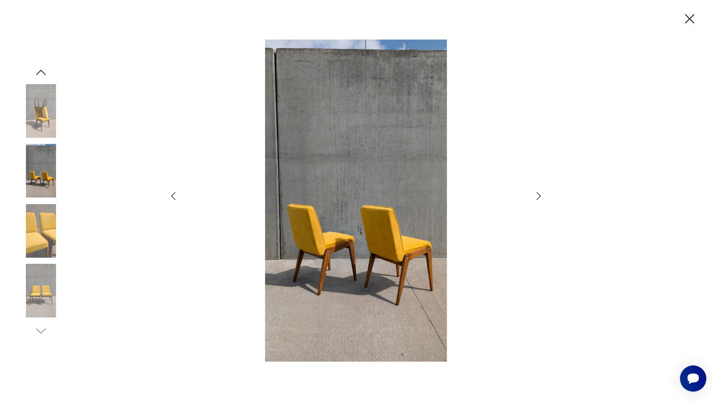
click at [535, 199] on icon "button" at bounding box center [538, 196] width 11 height 11
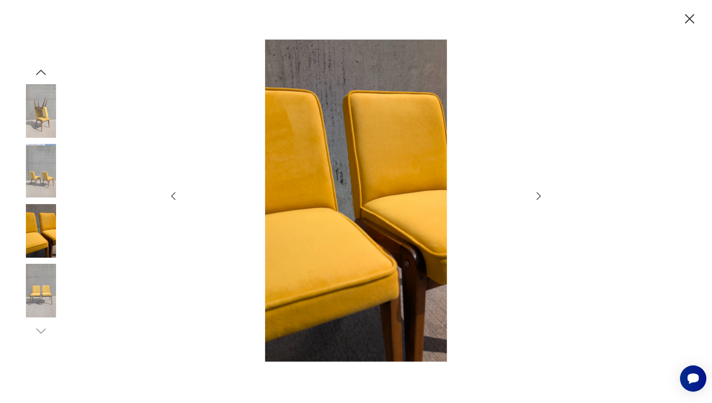
click at [535, 199] on icon "button" at bounding box center [538, 196] width 11 height 11
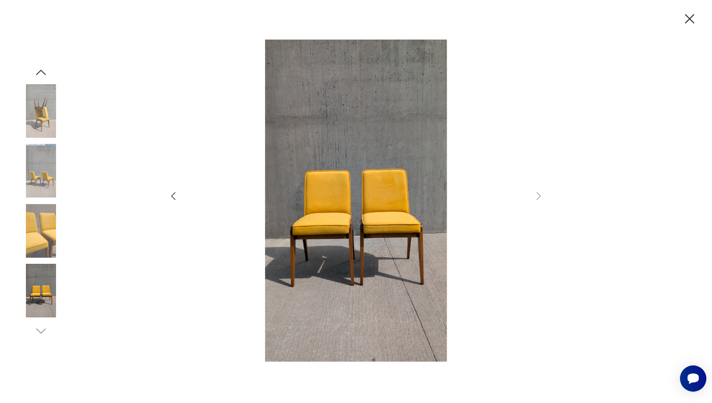
click at [44, 107] on img at bounding box center [41, 111] width 54 height 54
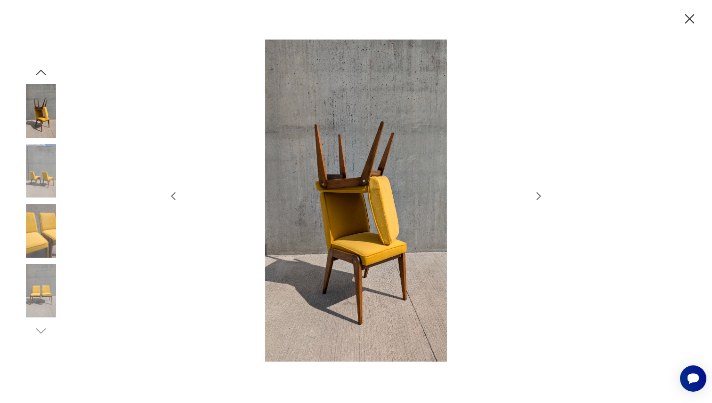
click at [40, 80] on div at bounding box center [41, 201] width 54 height 273
click at [39, 72] on icon "button" at bounding box center [41, 72] width 14 height 14
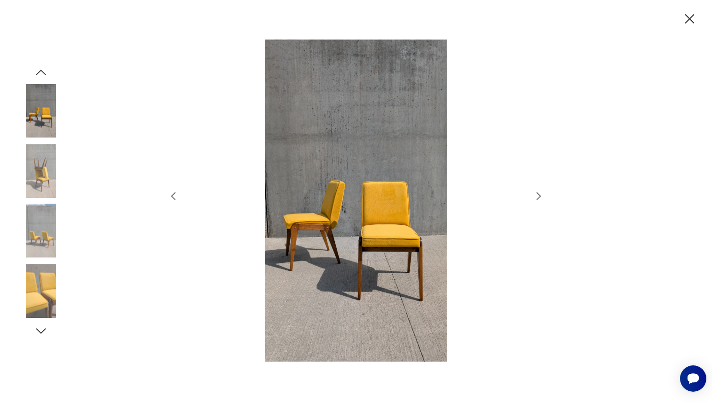
click at [39, 72] on icon "button" at bounding box center [41, 72] width 14 height 14
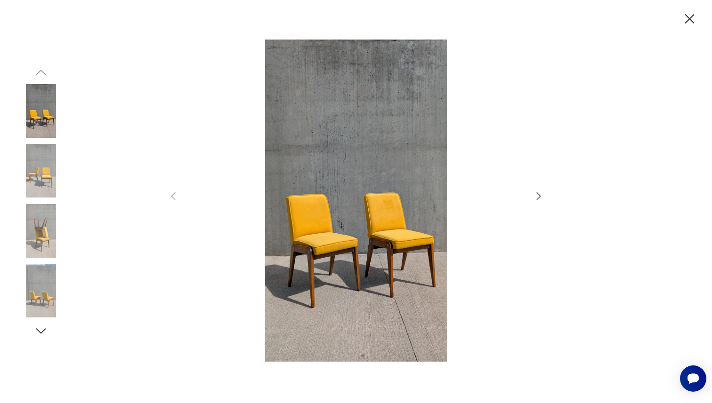
click at [39, 105] on img at bounding box center [41, 111] width 54 height 54
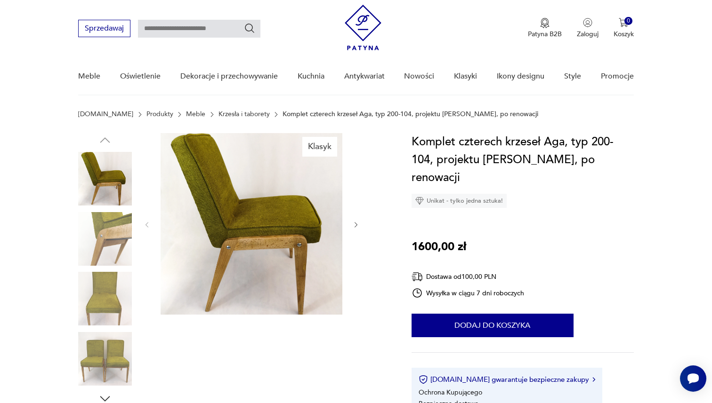
scroll to position [59, 0]
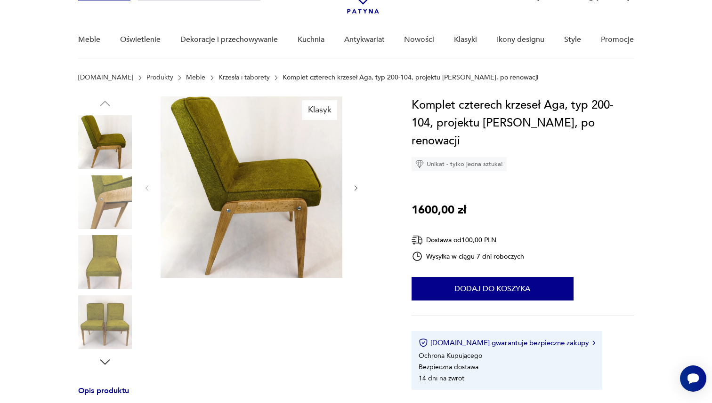
click at [104, 309] on img at bounding box center [105, 323] width 54 height 54
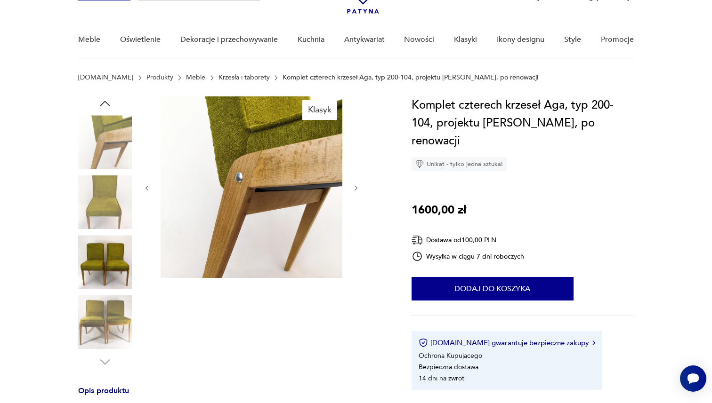
click at [259, 200] on img at bounding box center [252, 187] width 182 height 182
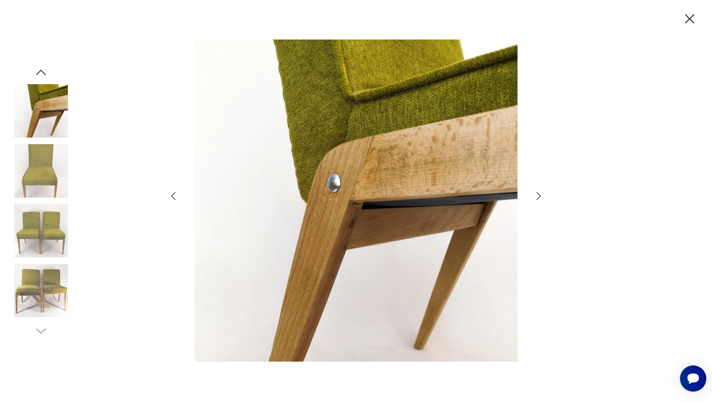
click at [52, 238] on img at bounding box center [41, 231] width 54 height 54
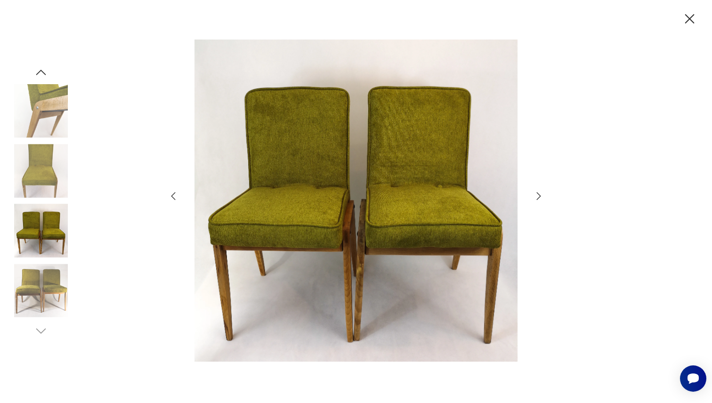
click at [48, 279] on img at bounding box center [41, 291] width 54 height 54
